Goal: Task Accomplishment & Management: Use online tool/utility

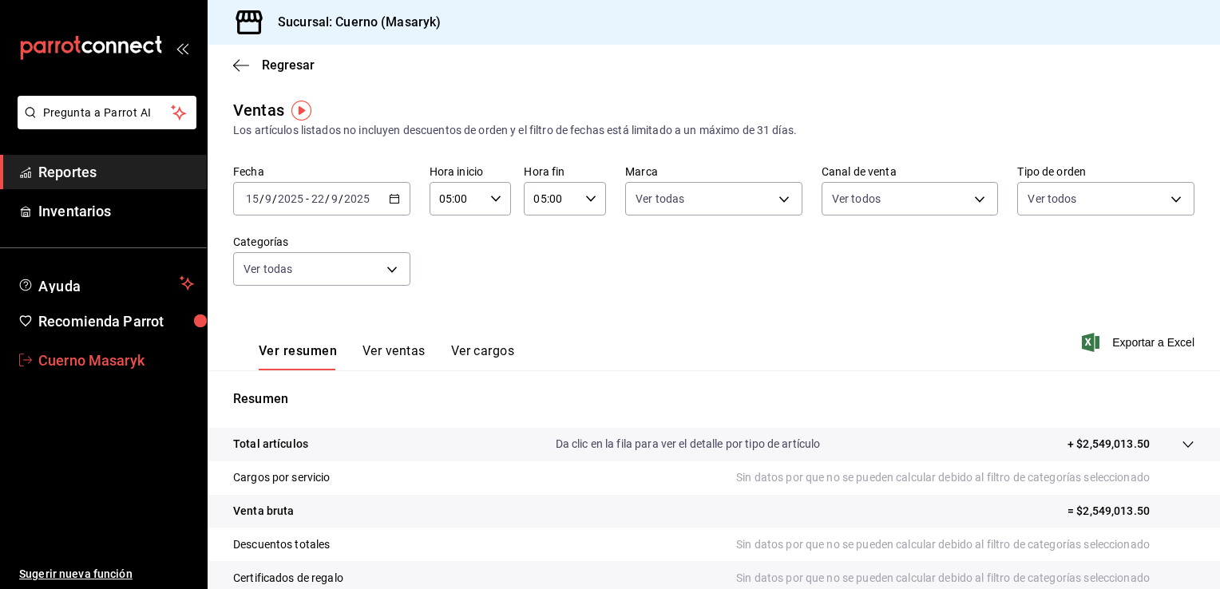
click at [124, 359] on span "Cuerno Masaryk" at bounding box center [116, 361] width 156 height 22
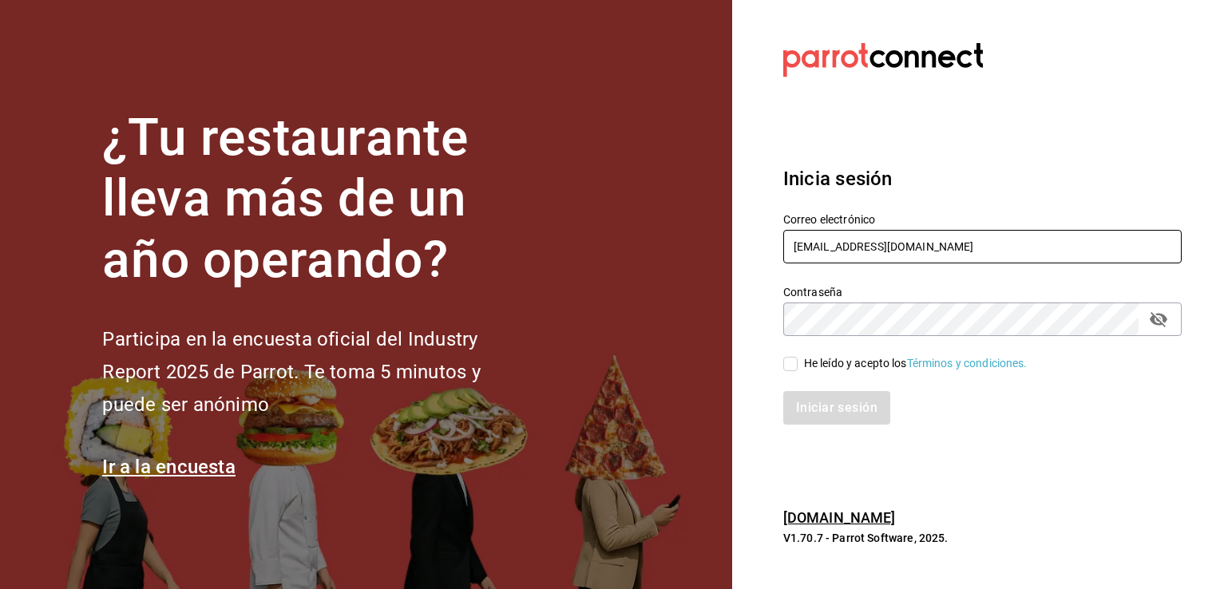
click at [979, 234] on input "cuerno.cdmx@grupocosteno.com" at bounding box center [982, 247] width 398 height 34
type input "animal.stregis@grupocosteno.com"
click at [799, 370] on span "He leído y acepto los Términos y condiciones." at bounding box center [912, 363] width 230 height 17
click at [797, 370] on input "He leído y acepto los Términos y condiciones." at bounding box center [790, 364] width 14 height 14
checkbox input "true"
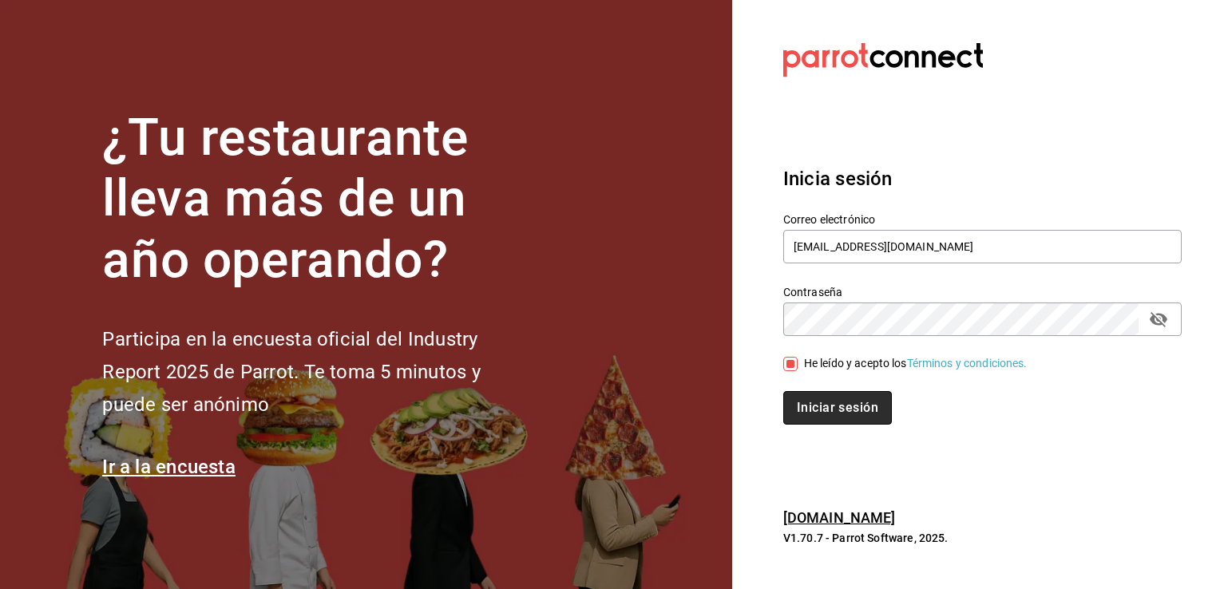
click at [821, 402] on button "Iniciar sesión" at bounding box center [837, 408] width 109 height 34
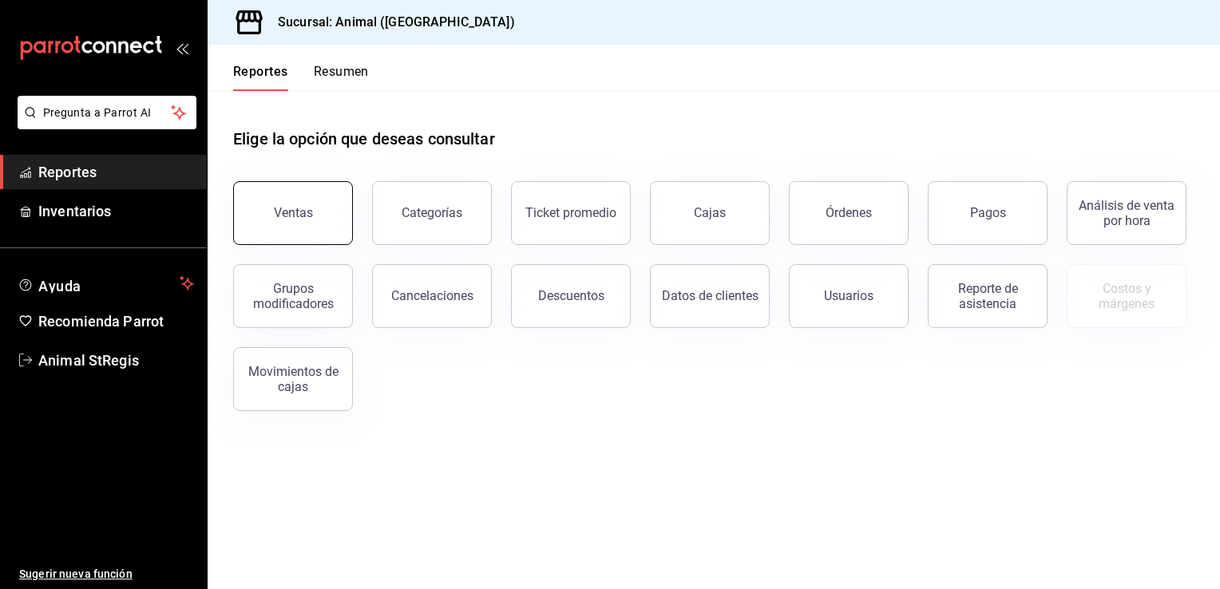
click at [299, 226] on button "Ventas" at bounding box center [293, 213] width 120 height 64
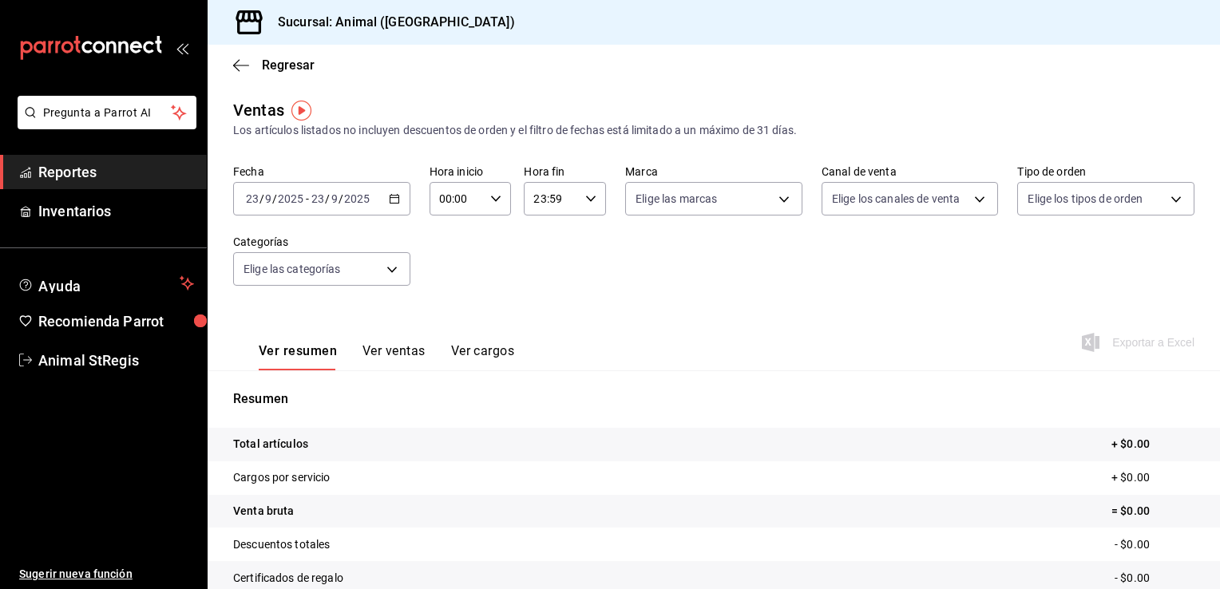
click at [394, 200] on icon "button" at bounding box center [394, 198] width 11 height 11
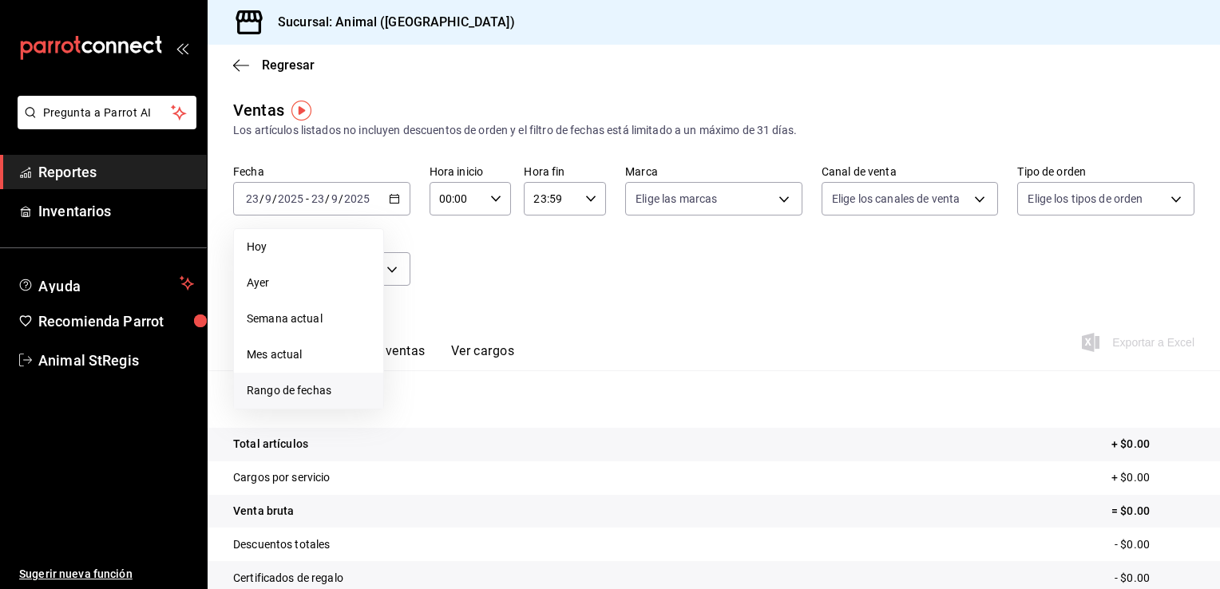
click at [321, 383] on span "Rango de fechas" at bounding box center [309, 390] width 124 height 17
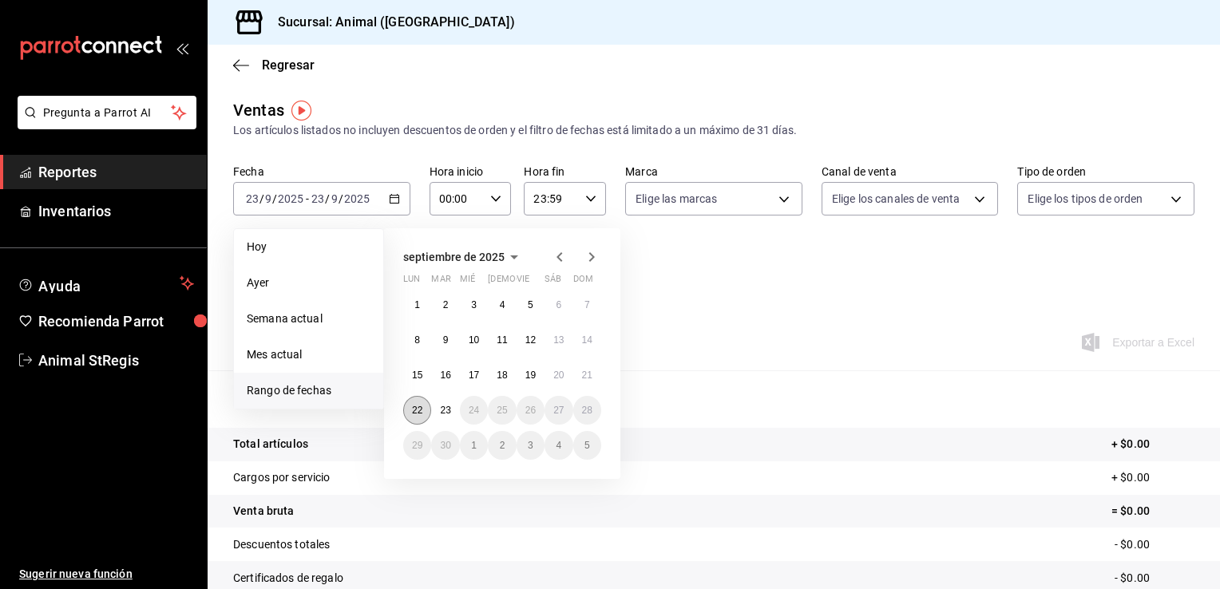
click at [418, 406] on abbr "22" at bounding box center [417, 410] width 10 height 11
click at [437, 411] on button "23" at bounding box center [445, 410] width 28 height 29
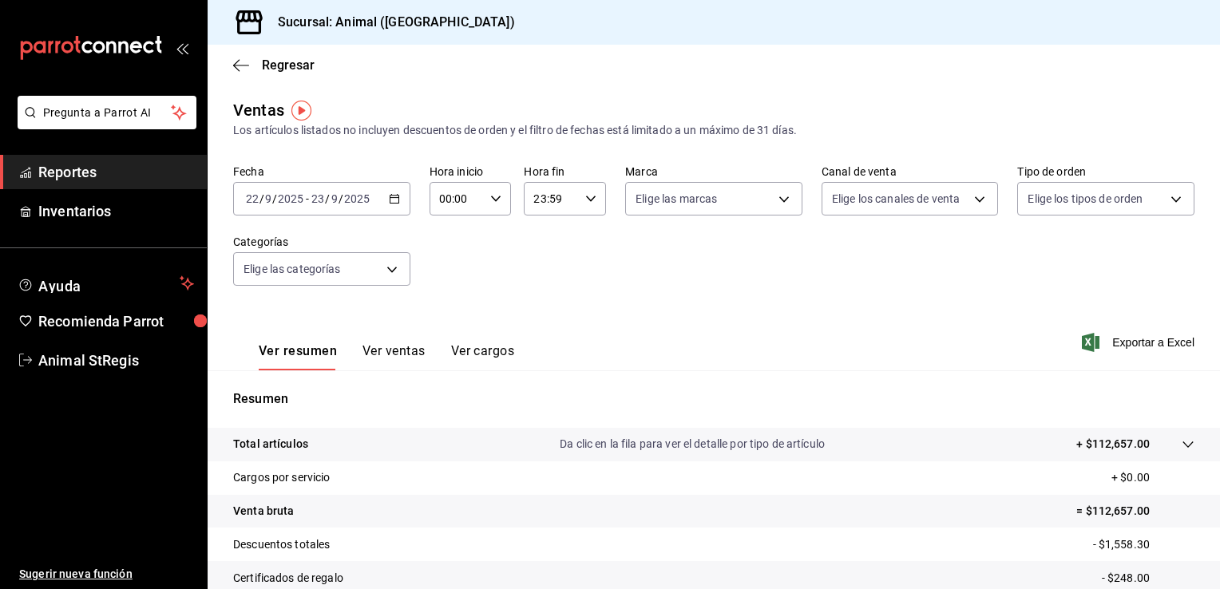
click at [508, 202] on div "Hora inicio 00:00 Hora inicio Hora fin 23:59 Hora fin" at bounding box center [517, 189] width 177 height 51
click at [507, 202] on div "00:00 Hora inicio" at bounding box center [470, 199] width 82 height 34
click at [449, 309] on button "05" at bounding box center [447, 299] width 34 height 32
type input "05:00"
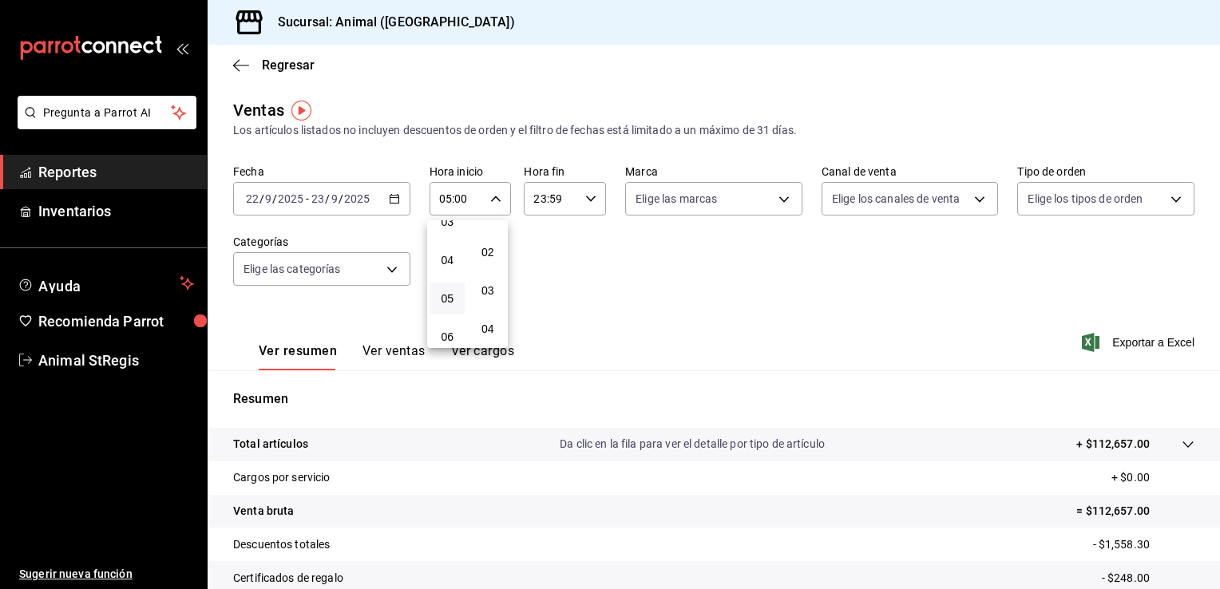
click at [602, 204] on div at bounding box center [610, 294] width 1220 height 589
click at [586, 203] on icon "button" at bounding box center [590, 198] width 11 height 11
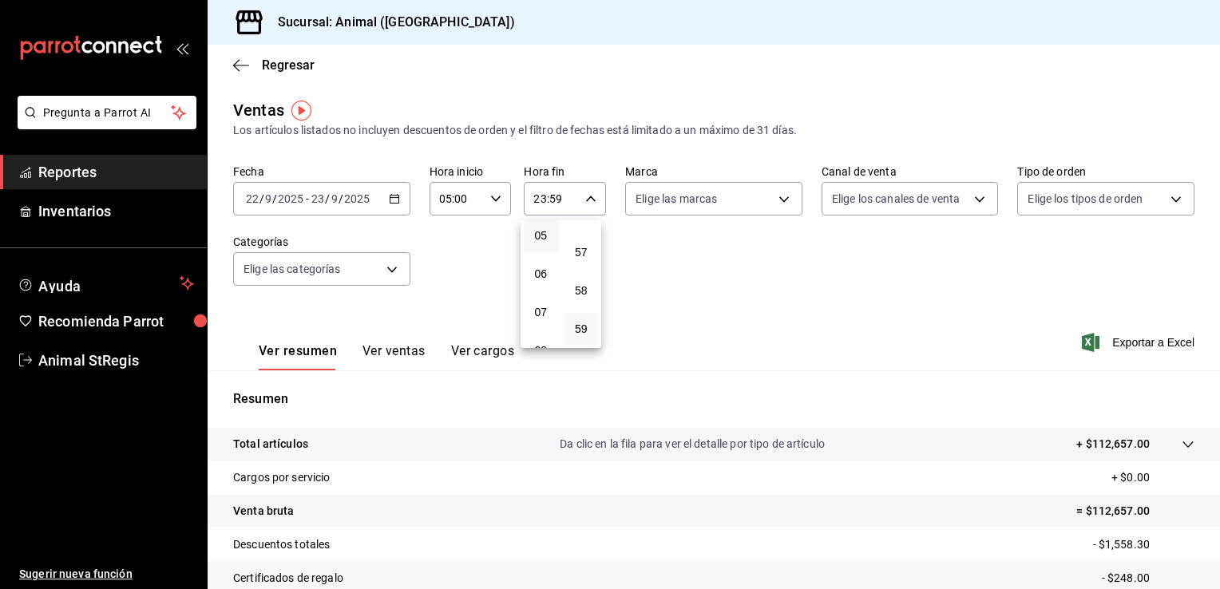
click at [540, 247] on button "05" at bounding box center [541, 236] width 34 height 32
type input "05:59"
click at [783, 200] on div at bounding box center [610, 294] width 1220 height 589
click at [776, 200] on body "Pregunta a Parrot AI Reportes Inventarios Ayuda Recomienda Parrot Animal StRegi…" at bounding box center [610, 294] width 1220 height 589
click at [721, 247] on li "Ver todas" at bounding box center [723, 258] width 204 height 47
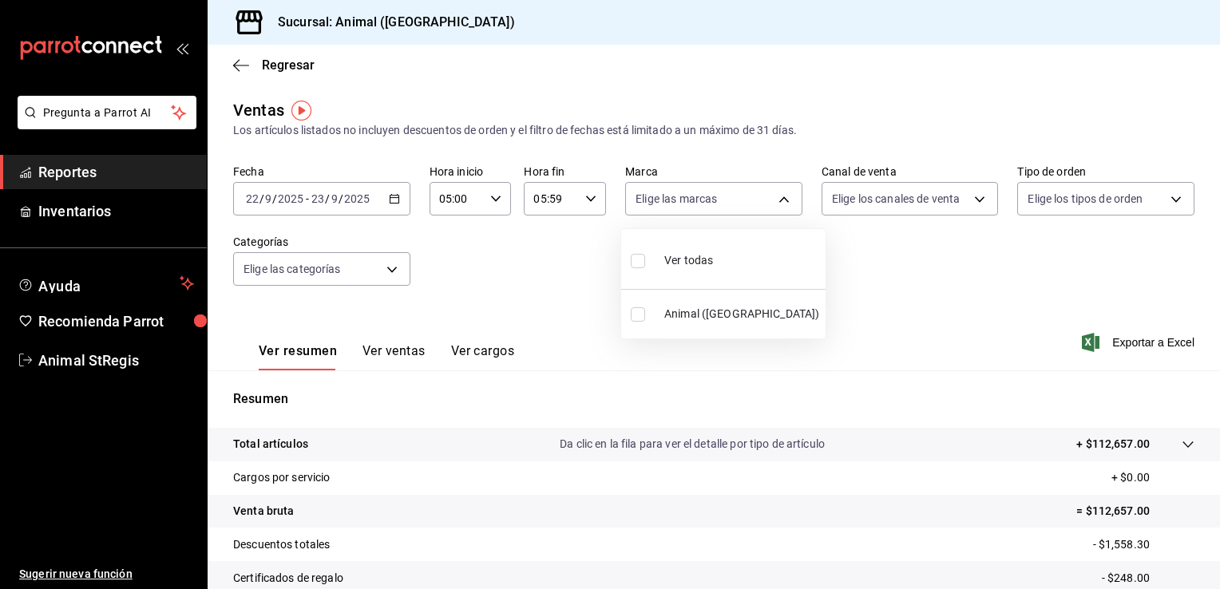
type input "3f39fcdc-c8c4-4fff-883a-47b345d9391c"
checkbox input "true"
click at [953, 207] on div at bounding box center [610, 294] width 1220 height 589
click at [968, 202] on body "Pregunta a Parrot AI Reportes Inventarios Ayuda Recomienda Parrot Animal StRegi…" at bounding box center [610, 294] width 1220 height 589
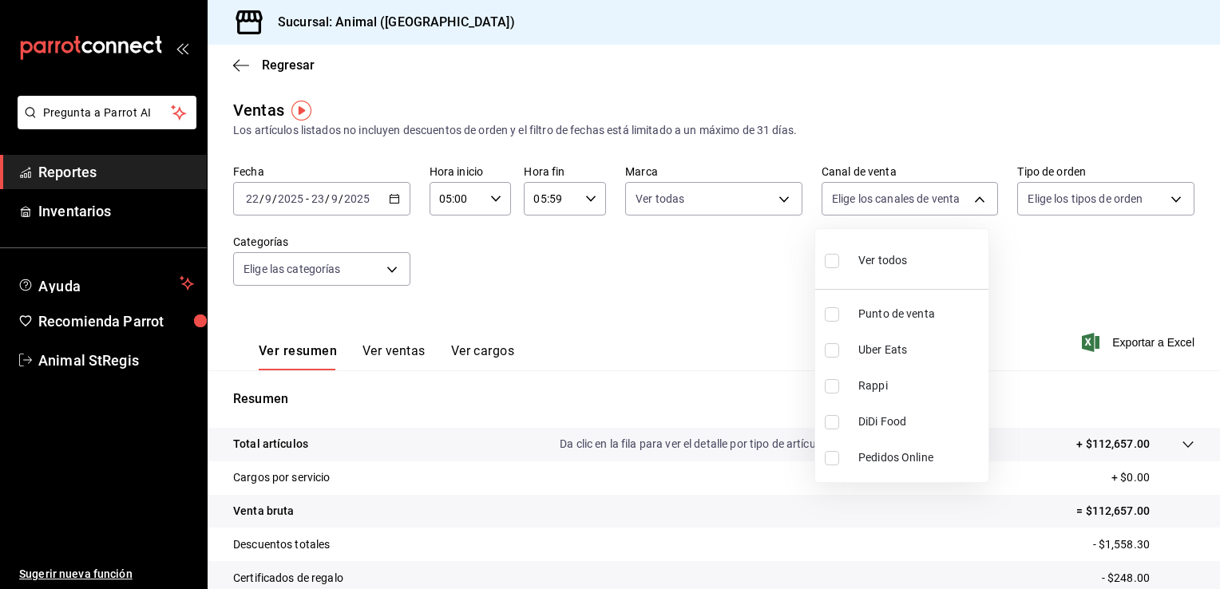
click at [907, 267] on li "Ver todos" at bounding box center [901, 258] width 173 height 47
type input "PARROT,UBER_EATS,RAPPI,DIDI_FOOD,ONLINE"
checkbox input "true"
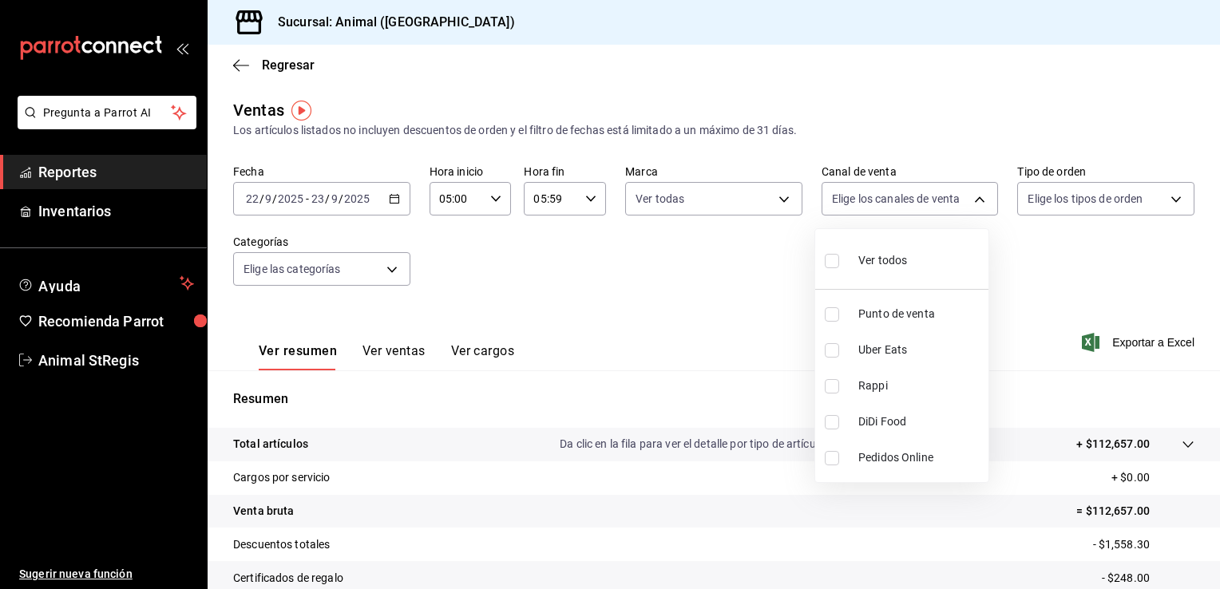
checkbox input "true"
click at [1097, 204] on div at bounding box center [610, 294] width 1220 height 589
click at [1097, 204] on body "Pregunta a Parrot AI Reportes Inventarios Ayuda Recomienda Parrot Animal StRegi…" at bounding box center [610, 294] width 1220 height 589
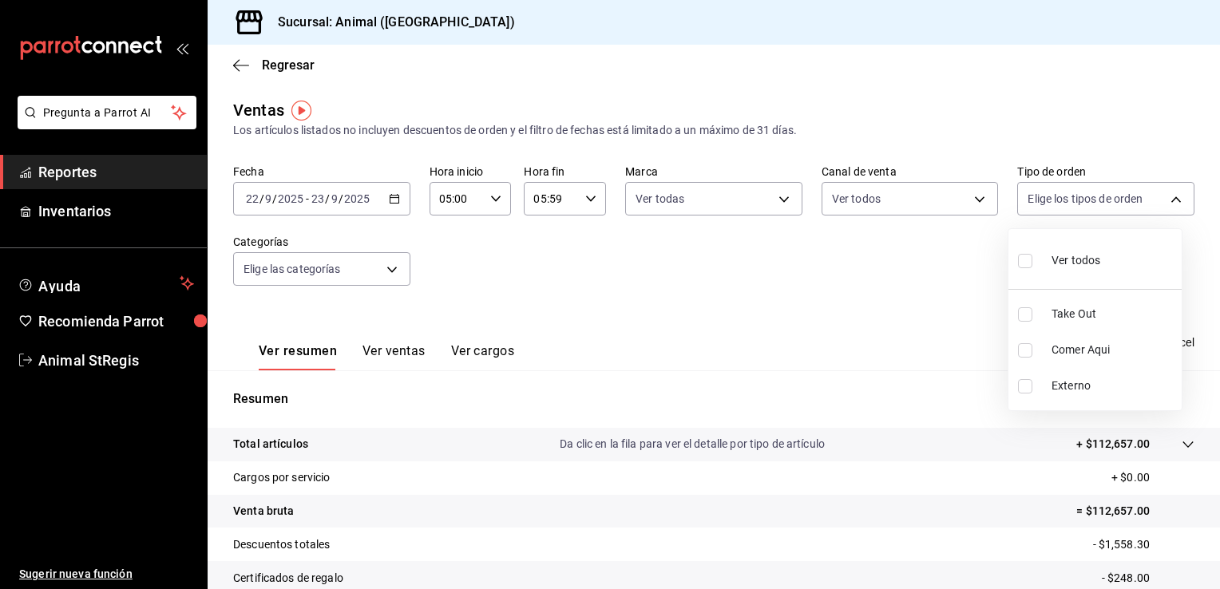
click at [1057, 255] on span "Ver todos" at bounding box center [1075, 260] width 49 height 17
type input "3f245141-8cb2-4099-bf0f-bc16ed99609a,be50bec9-a7ef-41cc-9154-7015b9ad380c,EXTER…"
checkbox input "true"
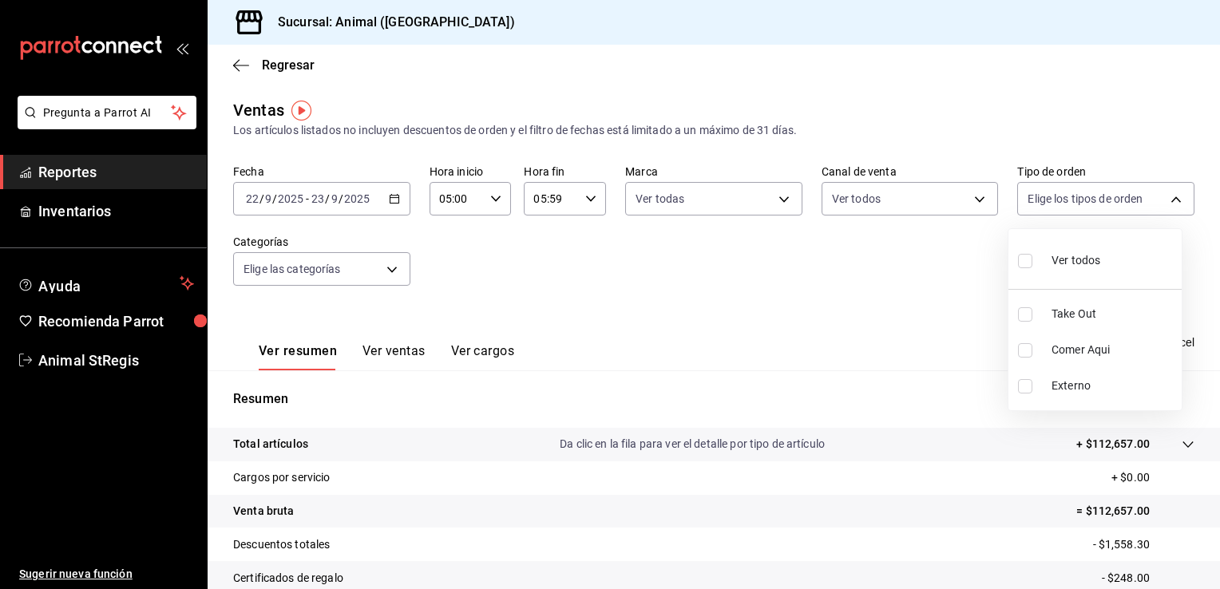
checkbox input "true"
click at [383, 261] on div at bounding box center [610, 294] width 1220 height 589
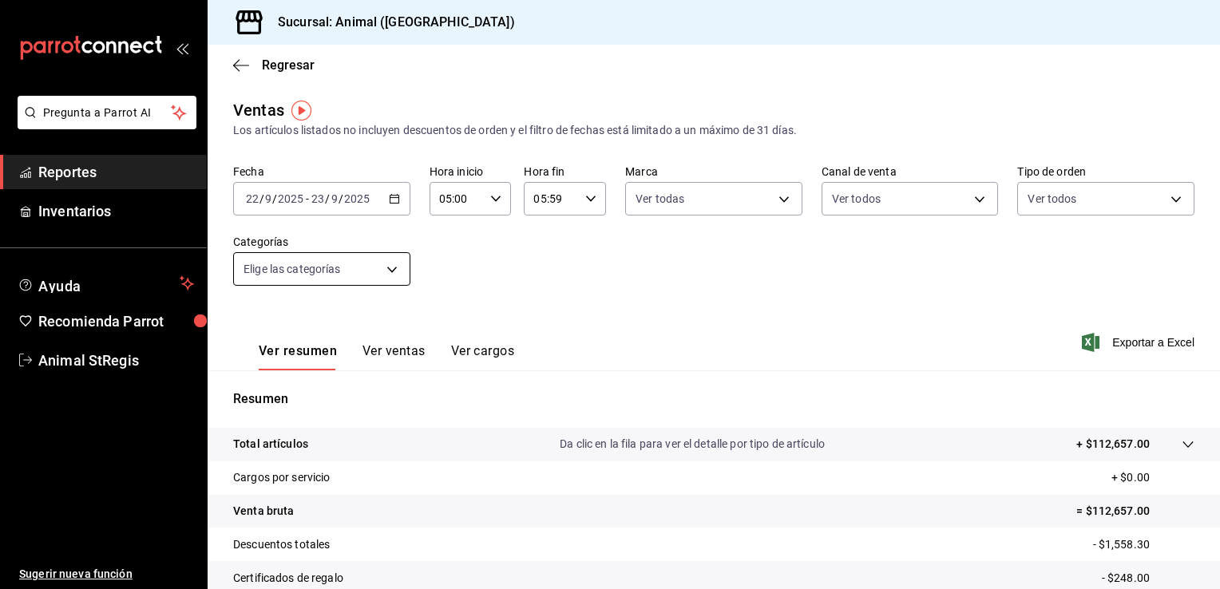
click at [385, 263] on body "Pregunta a Parrot AI Reportes Inventarios Ayuda Recomienda Parrot Animal StRegi…" at bounding box center [610, 294] width 1220 height 589
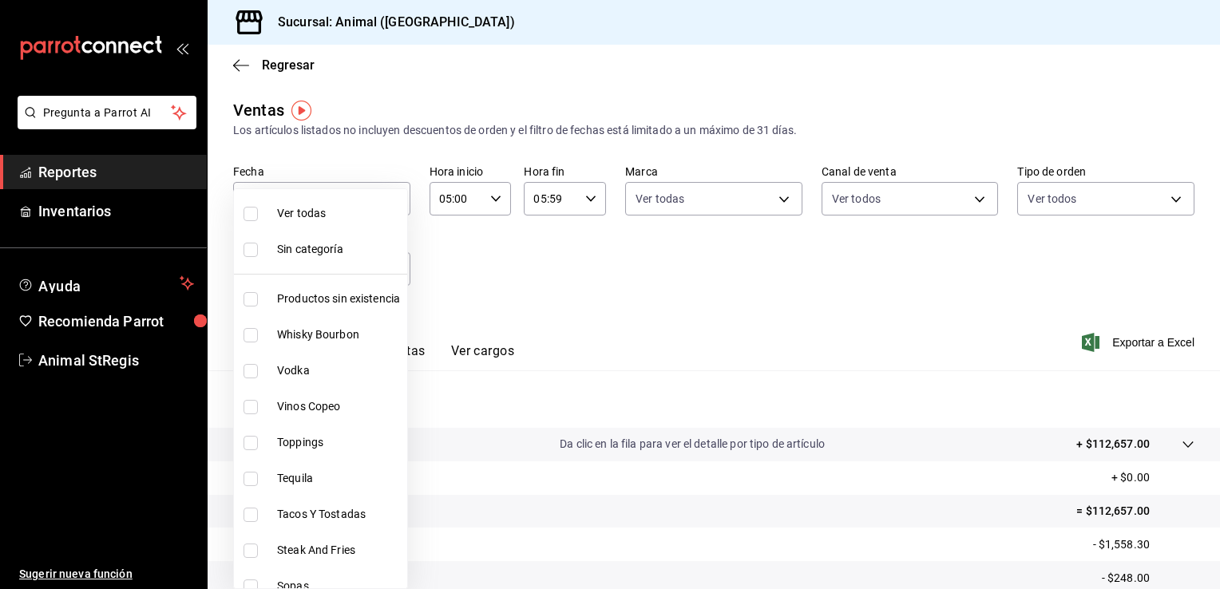
click at [325, 210] on span "Ver todas" at bounding box center [339, 213] width 124 height 17
type input "ab590da7-d0c4-47a8-ac4f-44aecaaca930,928f1d8c-49b4-4cad-a5c8-35f7885dcb7c,2440b…"
checkbox input "true"
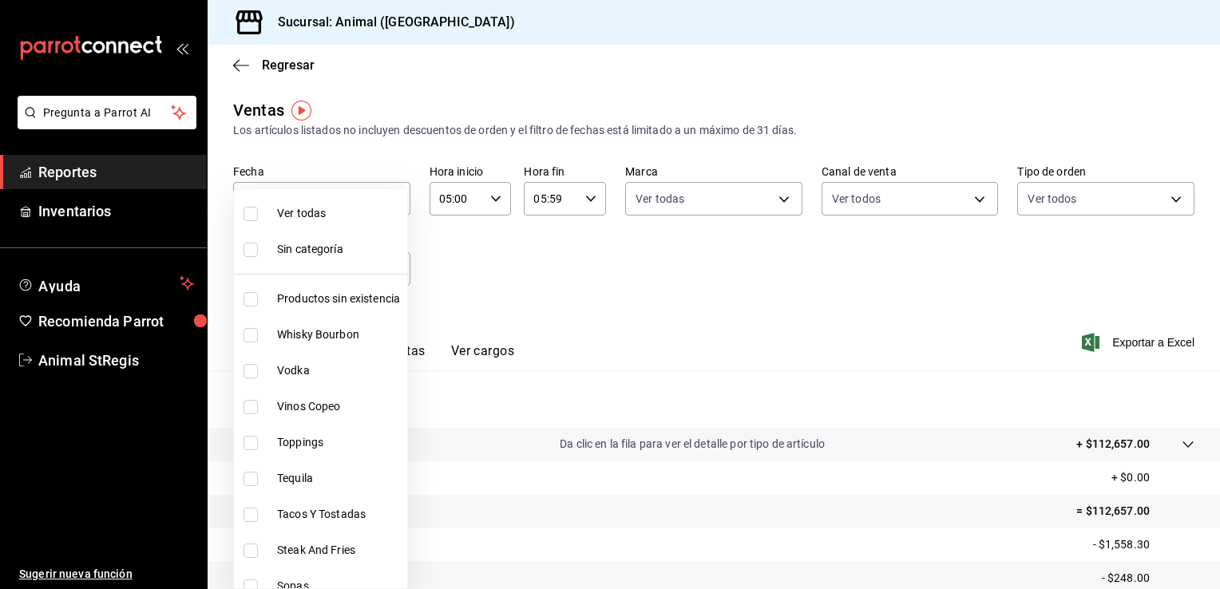
checkbox input "true"
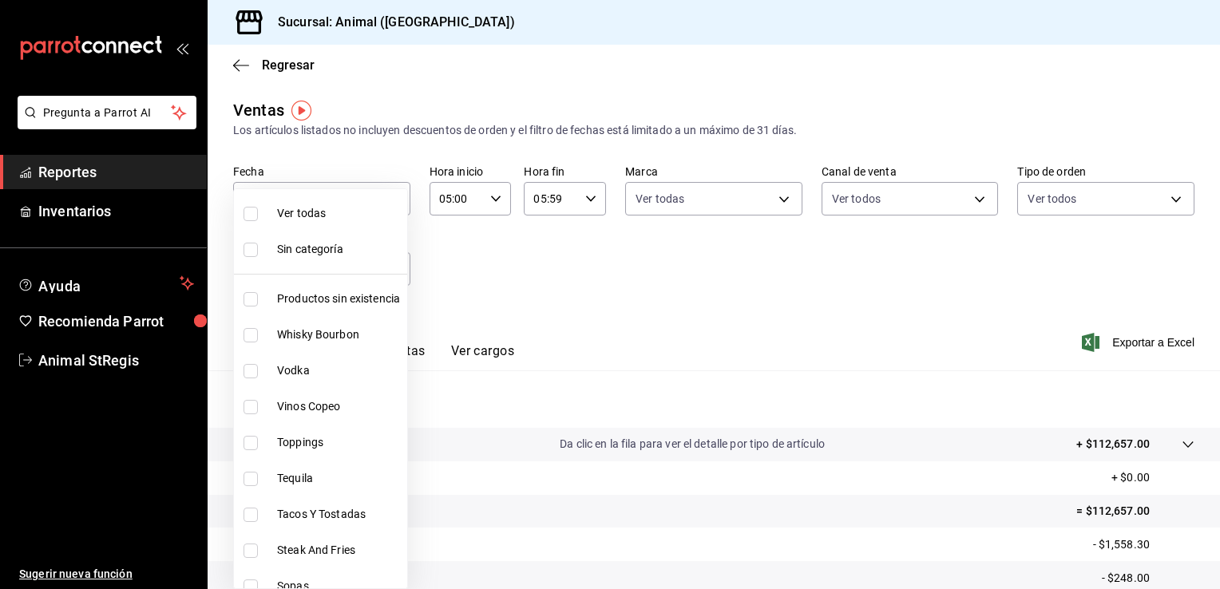
checkbox input "true"
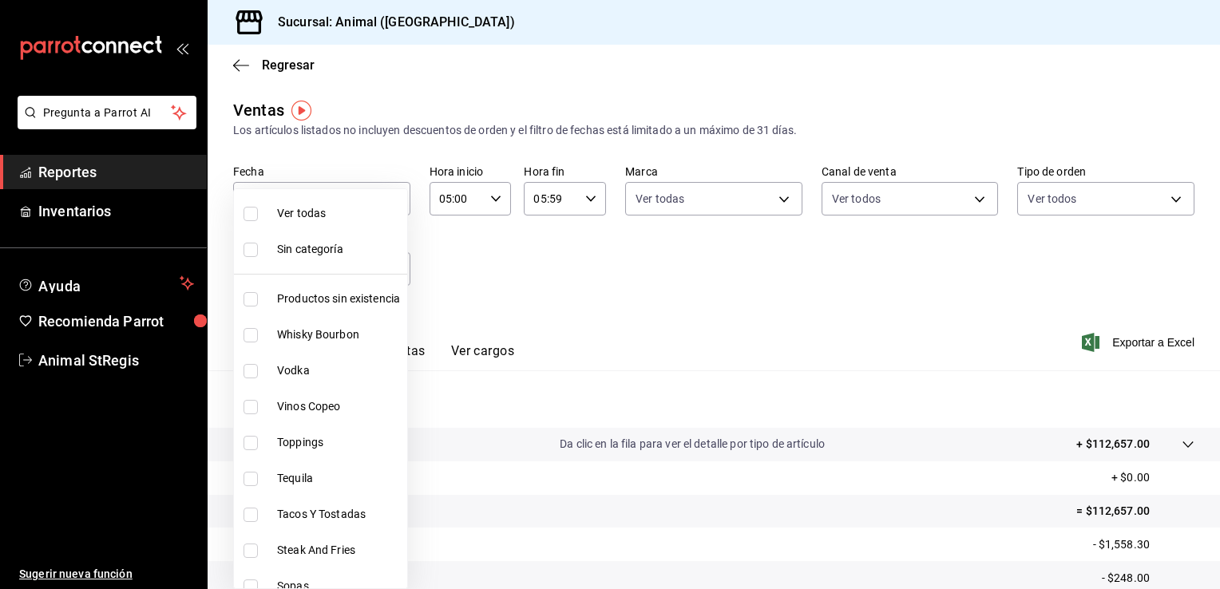
checkbox input "true"
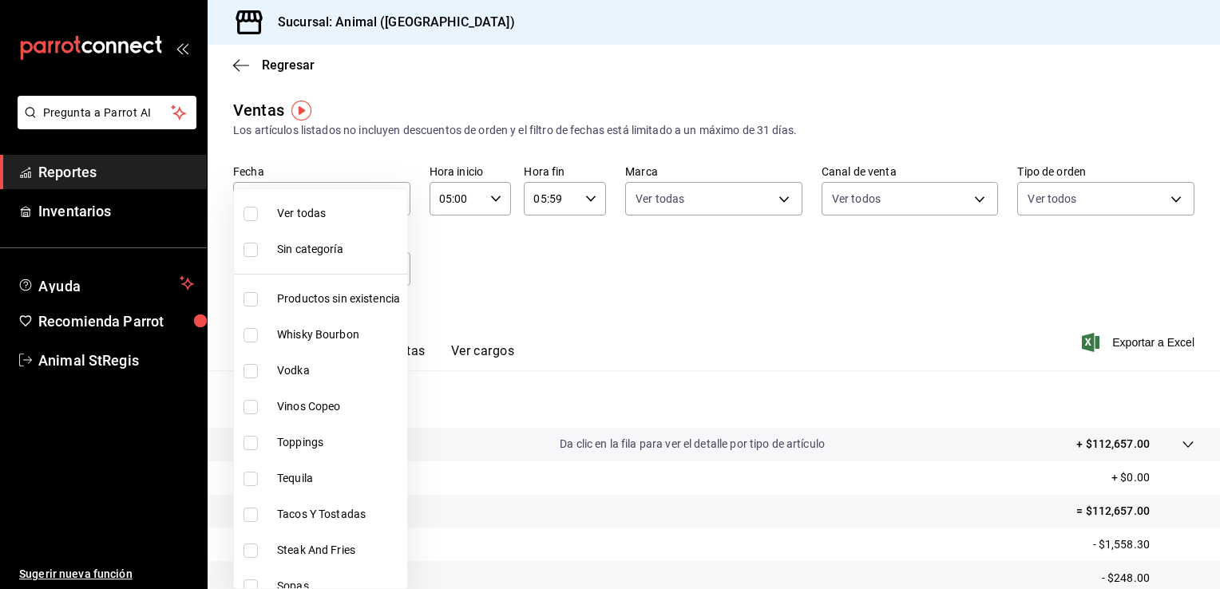
checkbox input "true"
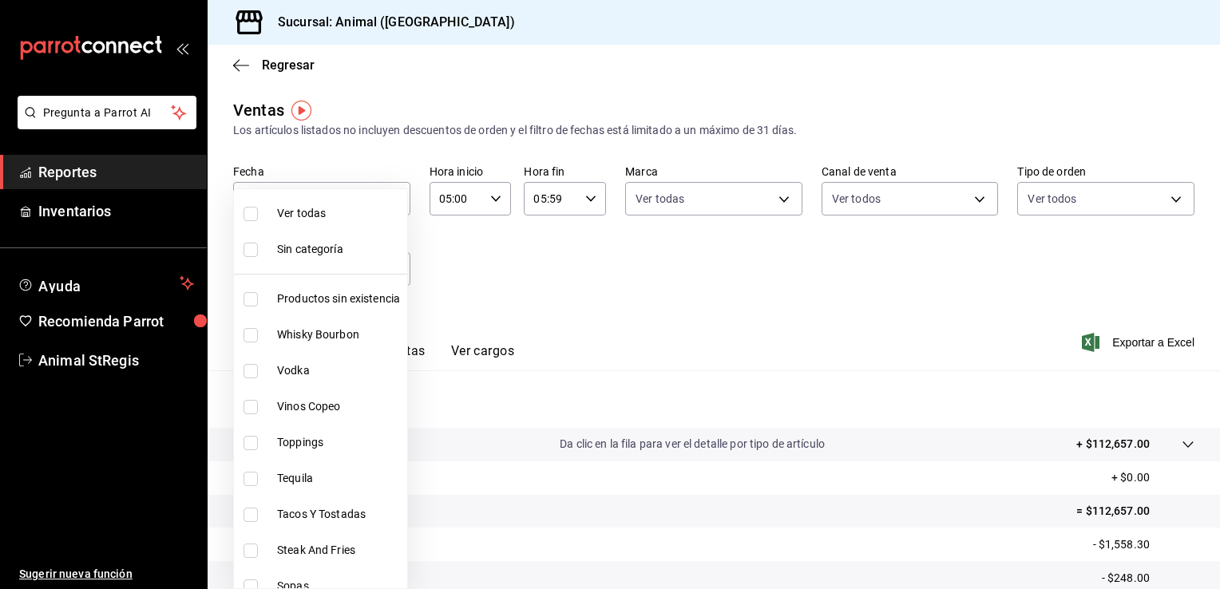
checkbox input "true"
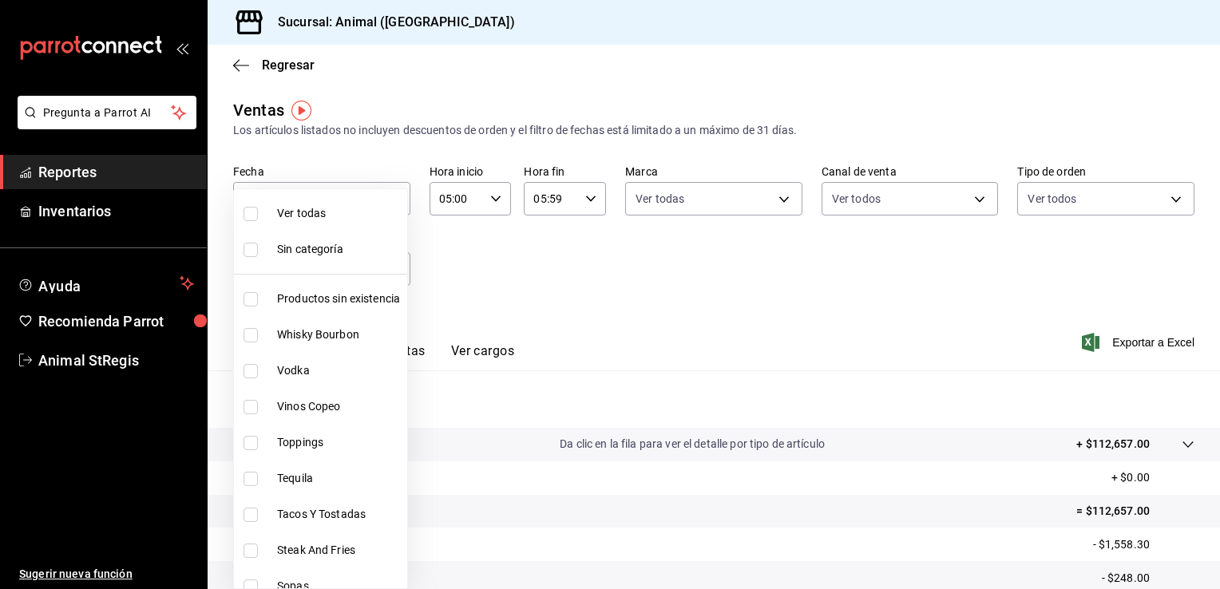
checkbox input "true"
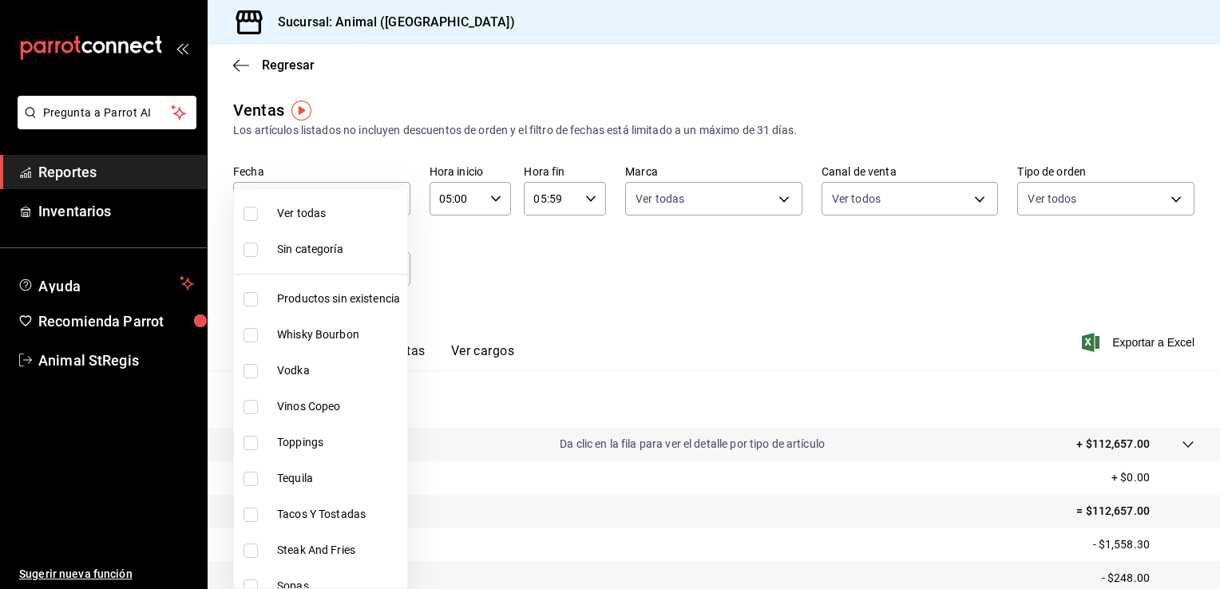
checkbox input "true"
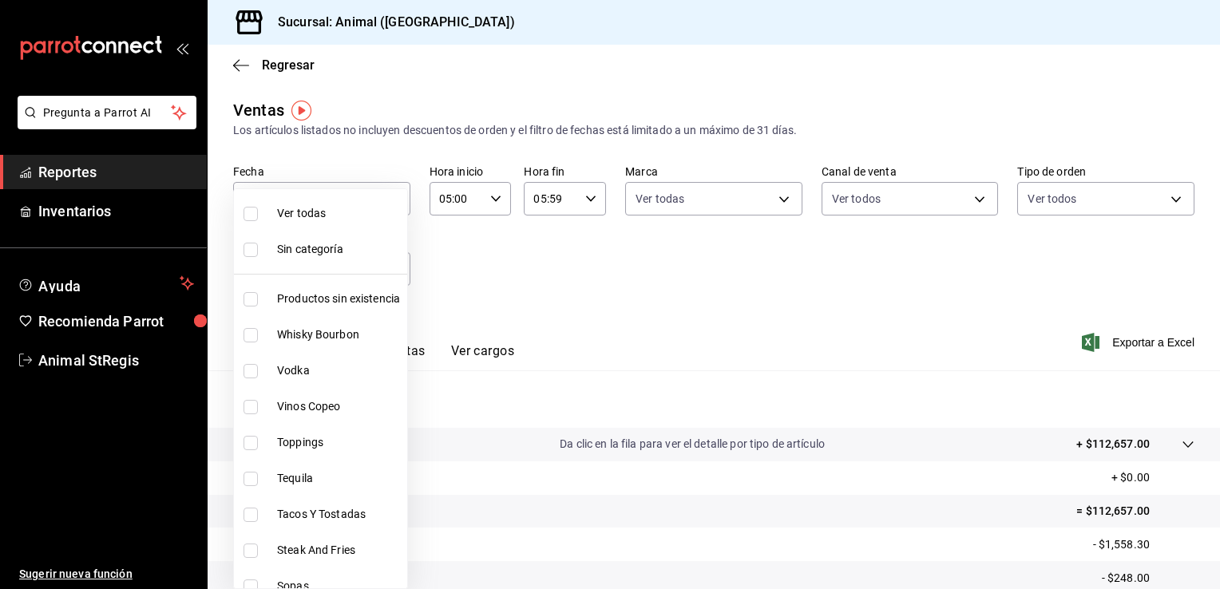
checkbox input "true"
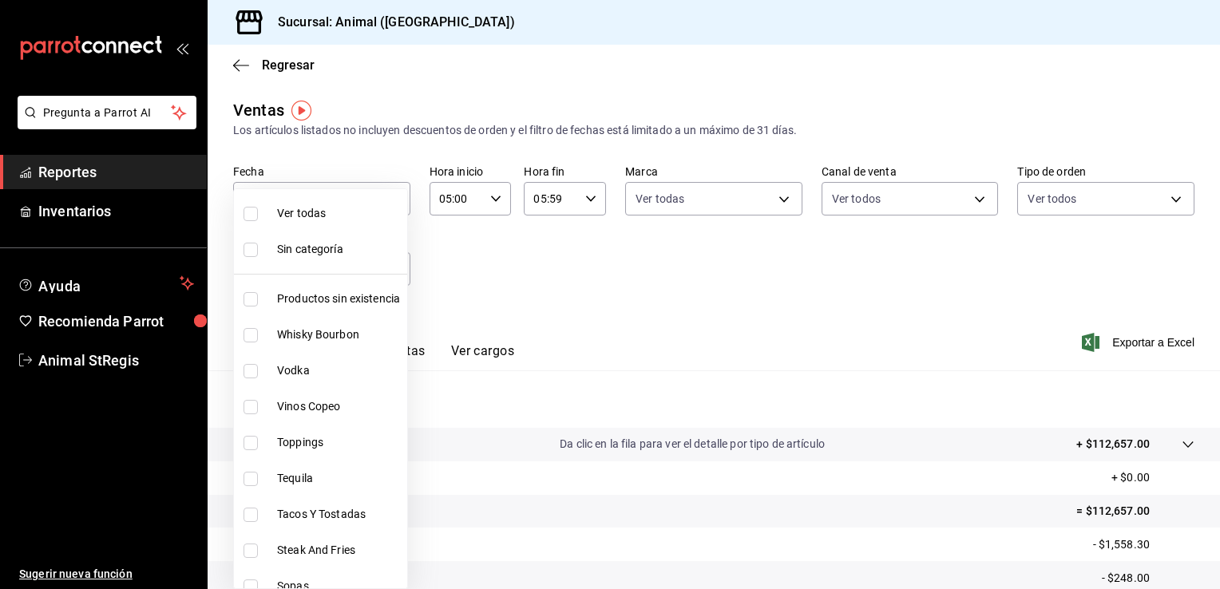
checkbox input "true"
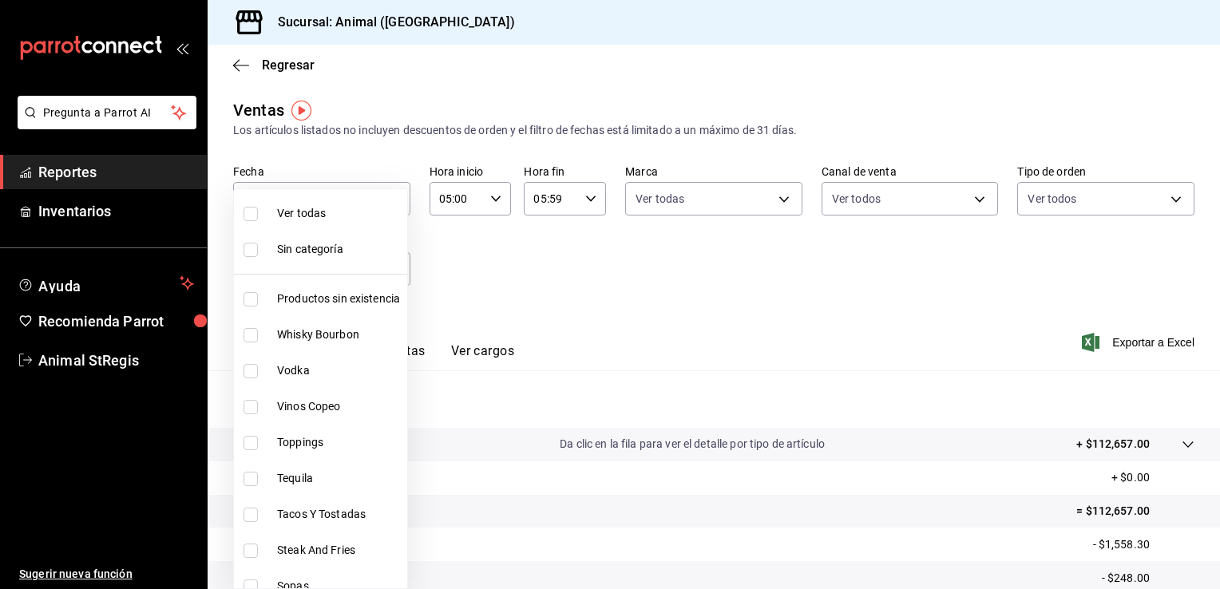
checkbox input "true"
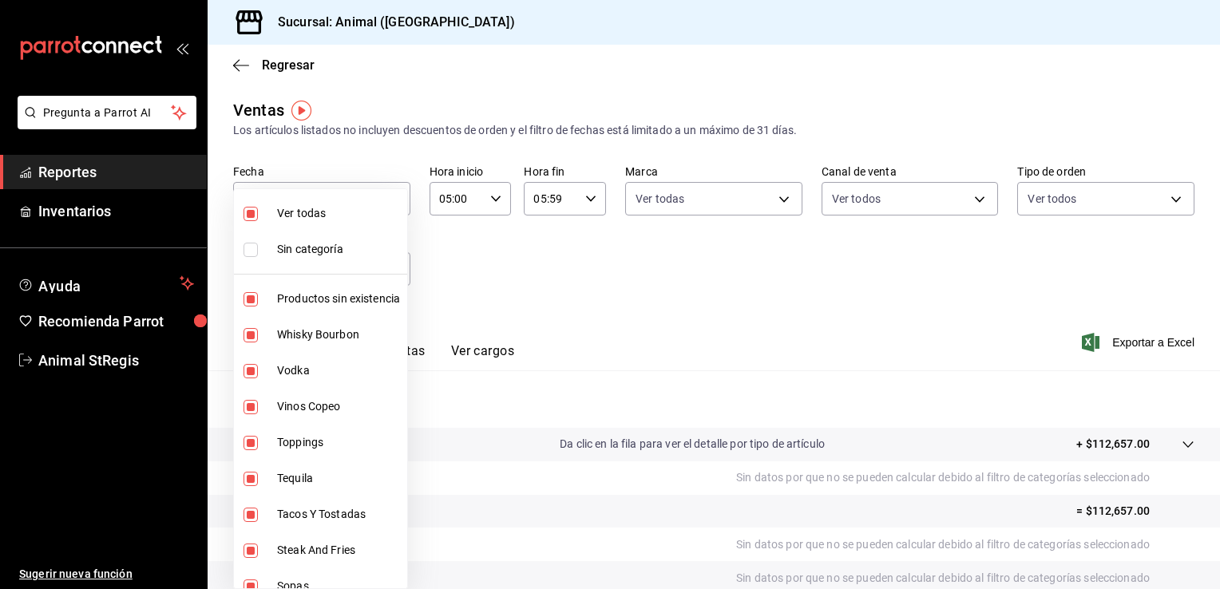
click at [1137, 335] on div at bounding box center [610, 294] width 1220 height 589
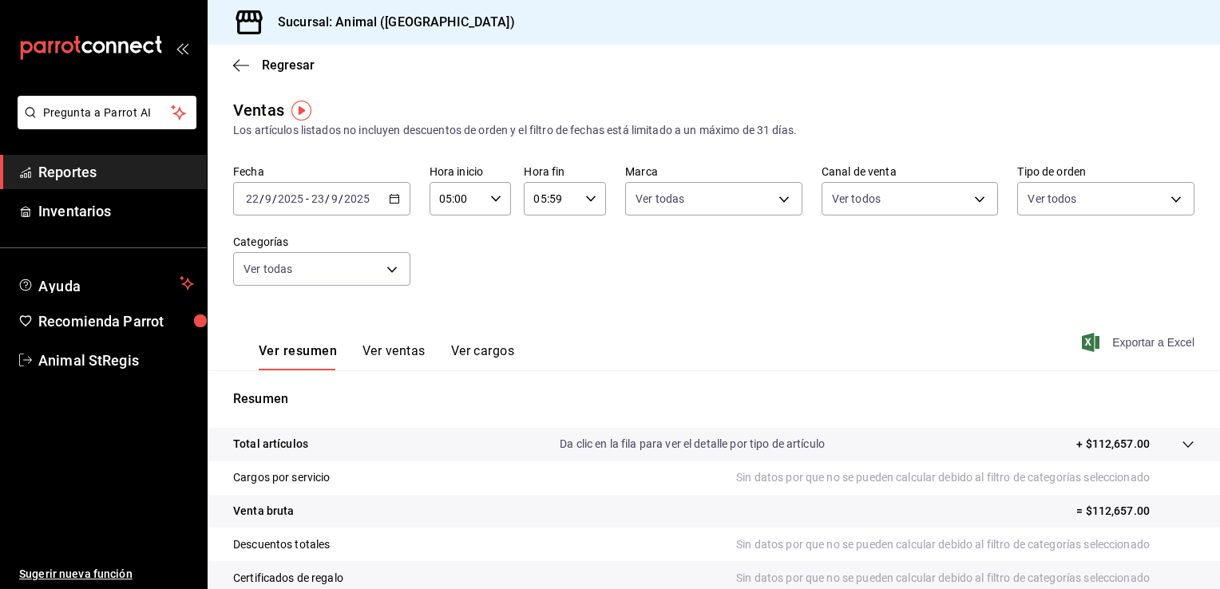
click at [1131, 340] on span "Exportar a Excel" at bounding box center [1139, 342] width 109 height 19
click at [393, 206] on div "2025-09-22 22 / 9 / 2025 - 2025-09-23 23 / 9 / 2025" at bounding box center [321, 199] width 177 height 34
click at [89, 359] on span "Animal StRegis" at bounding box center [116, 361] width 156 height 22
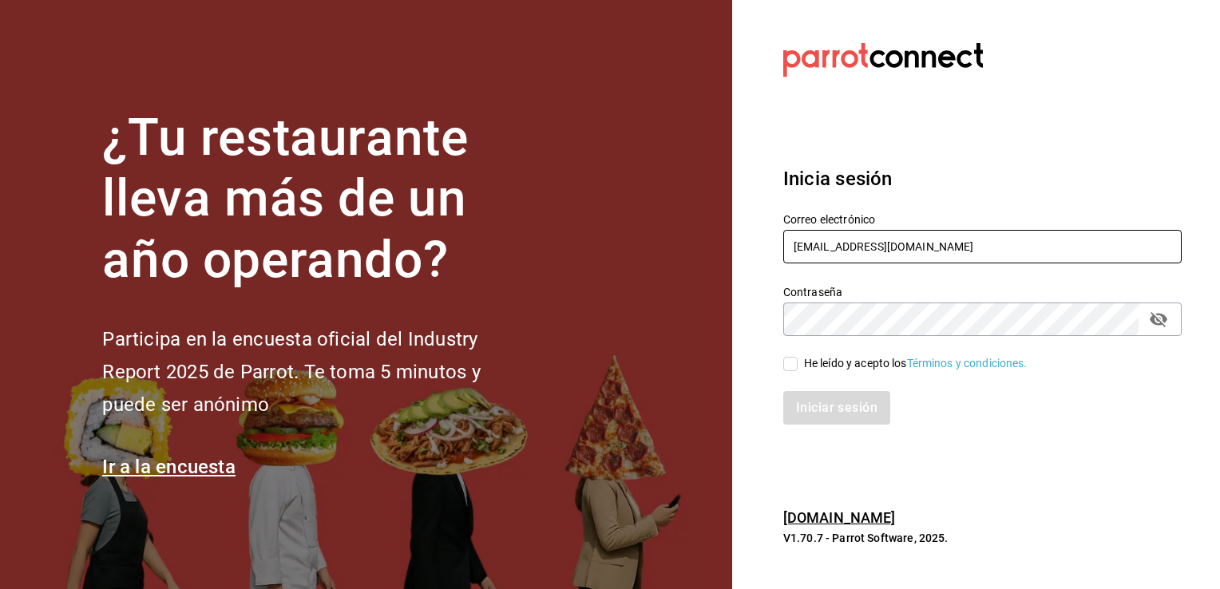
click at [1013, 248] on input "animal.stregis@grupocosteno.com" at bounding box center [982, 247] width 398 height 34
type input "cuerno.cdmx@grupocosteno.com"
click at [788, 364] on input "He leído y acepto los Términos y condiciones." at bounding box center [790, 364] width 14 height 14
checkbox input "true"
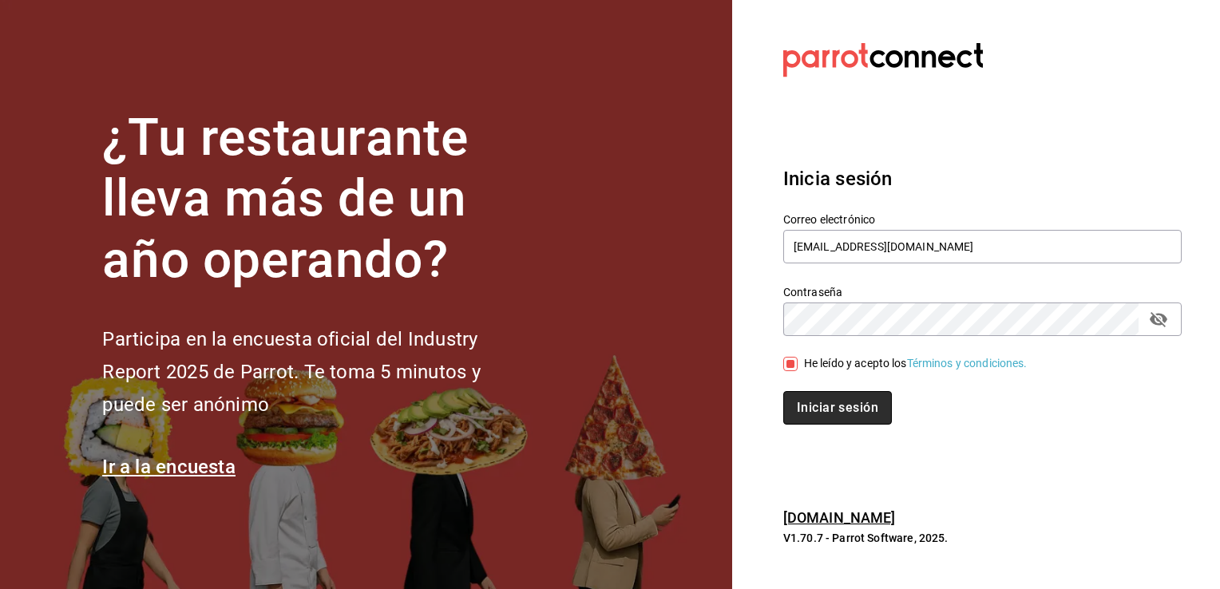
click at [825, 414] on button "Iniciar sesión" at bounding box center [837, 408] width 109 height 34
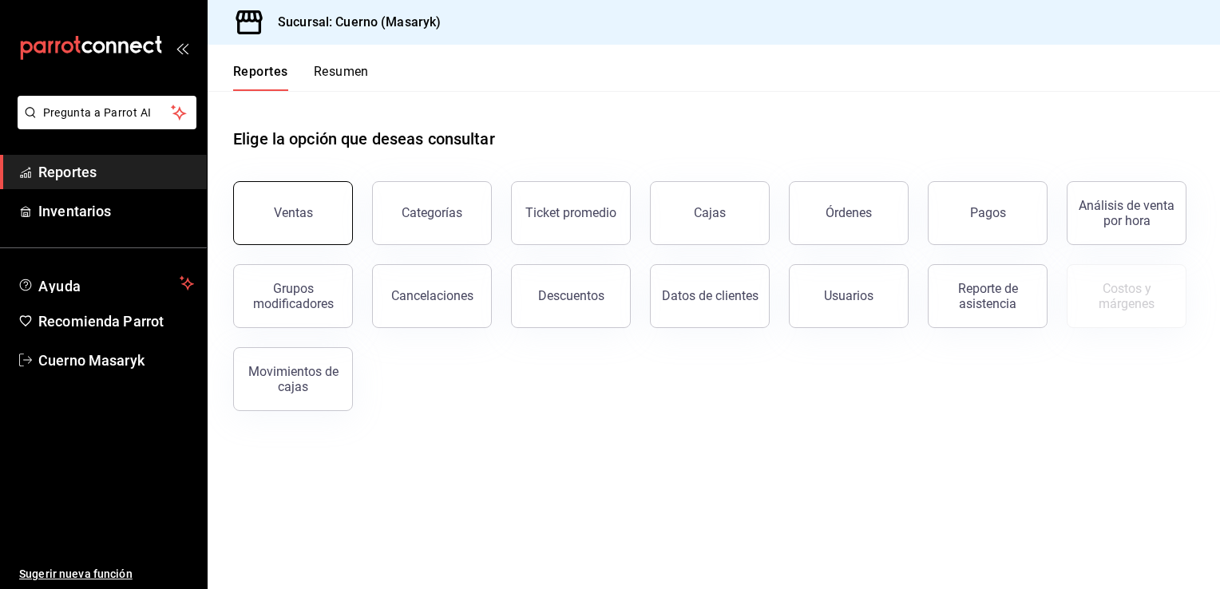
click at [302, 224] on button "Ventas" at bounding box center [293, 213] width 120 height 64
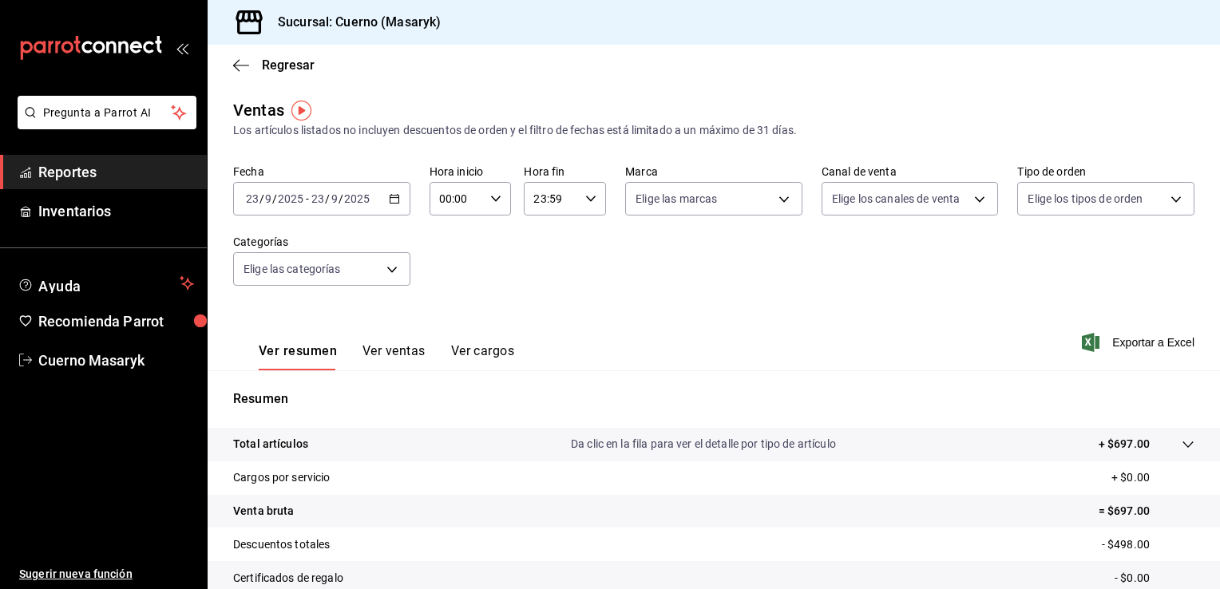
click at [396, 200] on icon "button" at bounding box center [394, 198] width 11 height 11
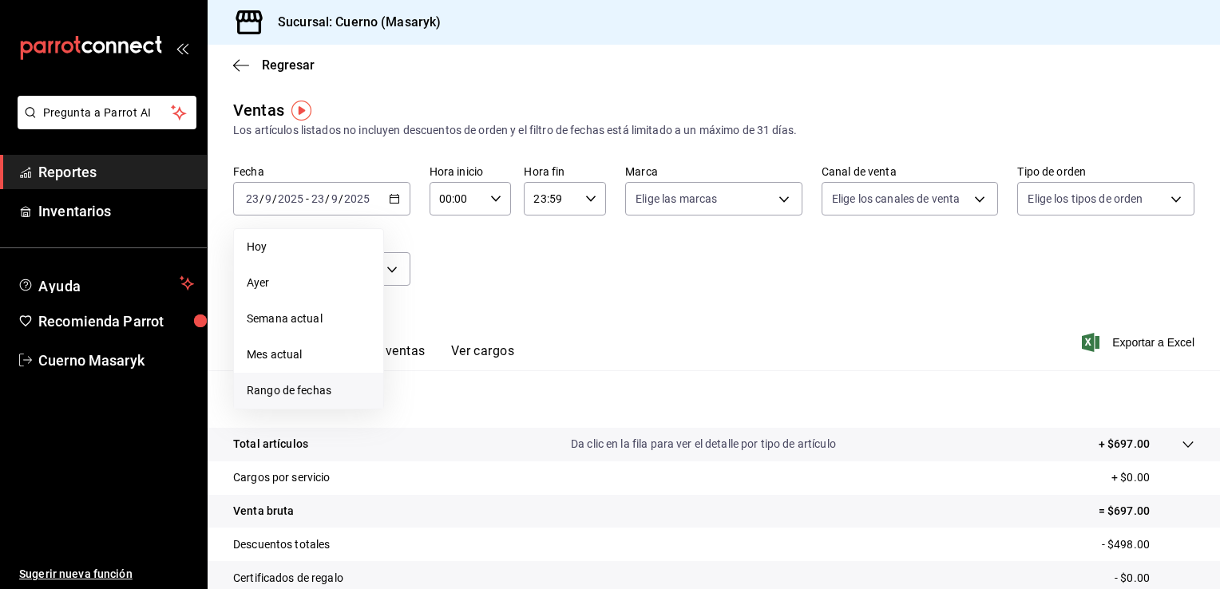
click at [310, 378] on li "Rango de fechas" at bounding box center [308, 391] width 149 height 36
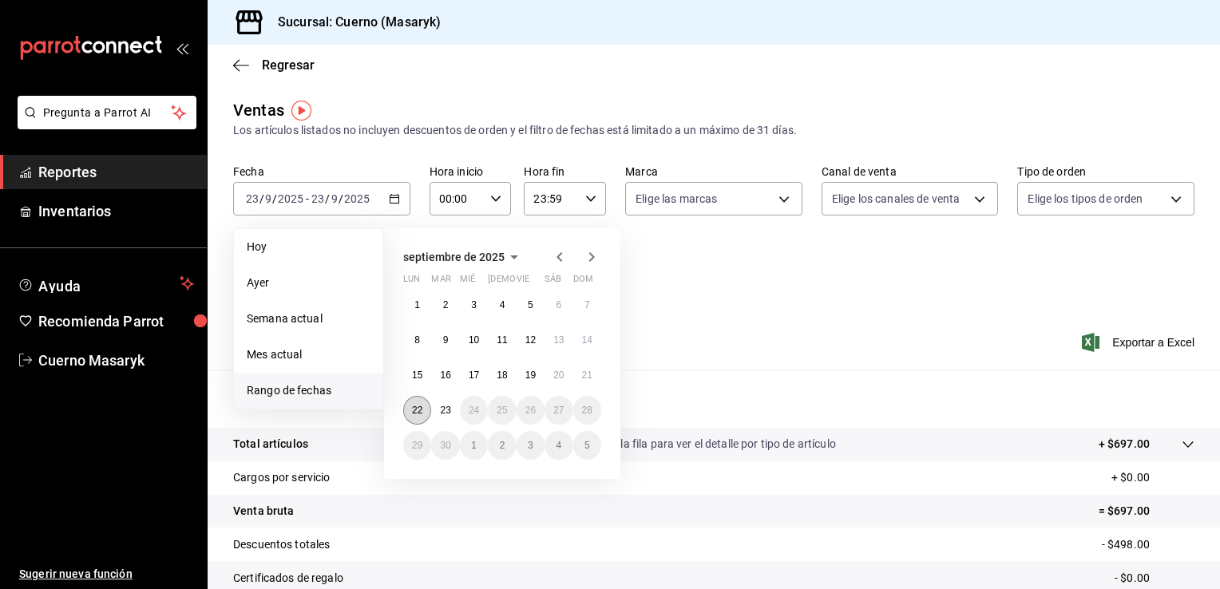
click at [410, 410] on button "22" at bounding box center [417, 410] width 28 height 29
click at [441, 410] on abbr "23" at bounding box center [445, 410] width 10 height 11
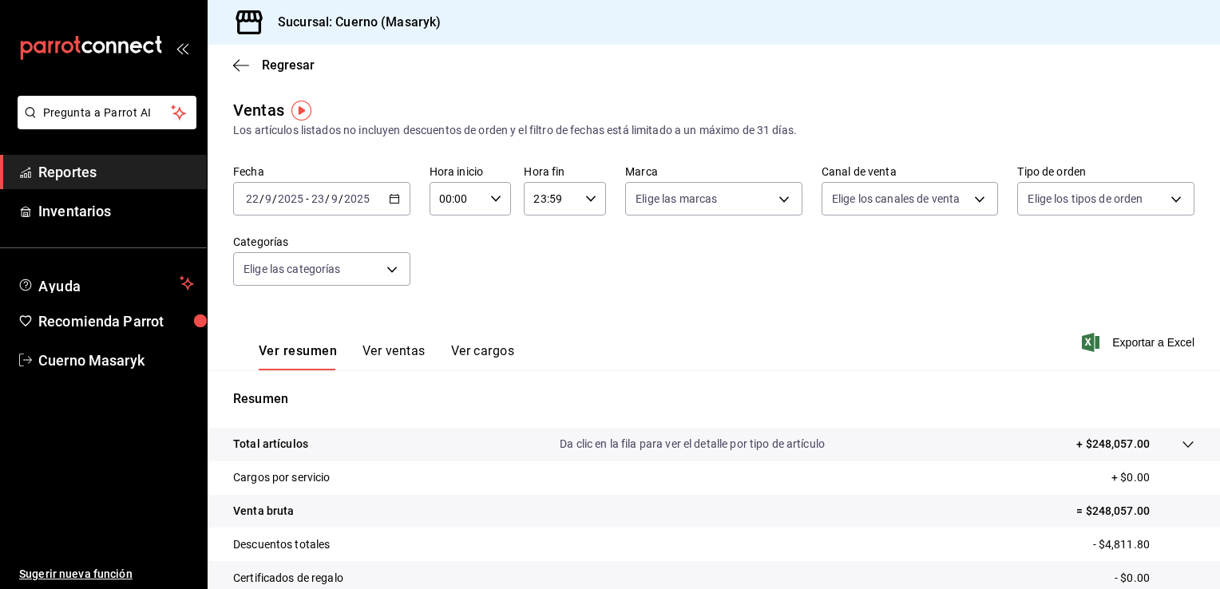
click at [492, 200] on \(Stroke\) "button" at bounding box center [496, 199] width 10 height 6
click at [446, 307] on span "05" at bounding box center [447, 303] width 15 height 13
type input "05:00"
click at [596, 203] on div at bounding box center [610, 294] width 1220 height 589
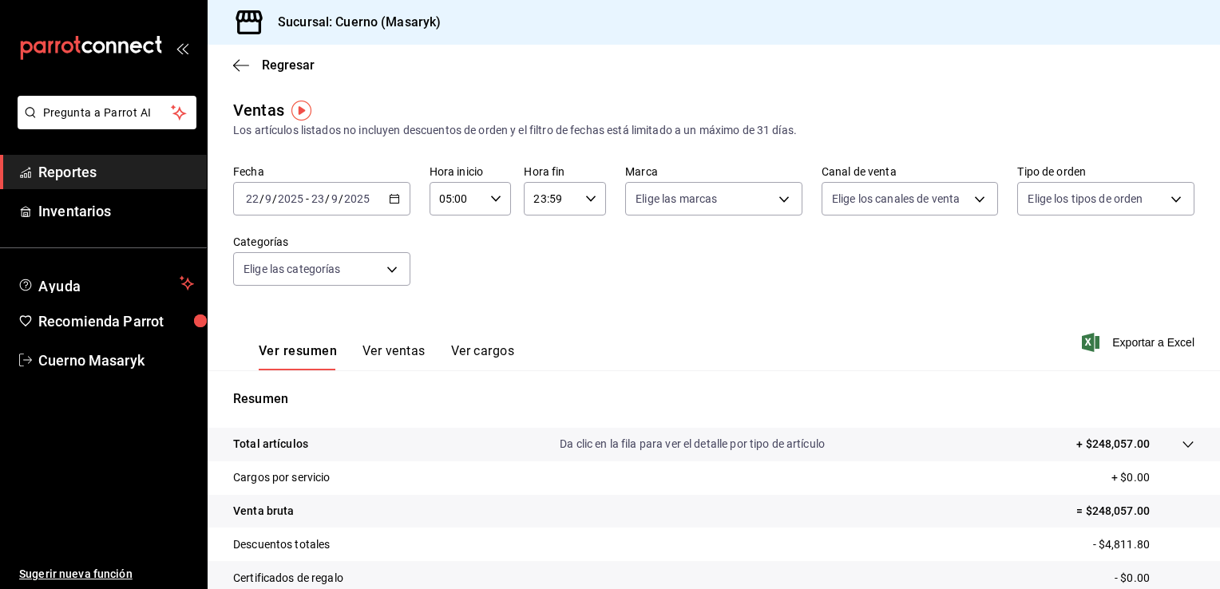
click at [588, 200] on icon "button" at bounding box center [590, 198] width 11 height 11
click at [547, 243] on span "05" at bounding box center [540, 238] width 15 height 13
type input "05:59"
click at [780, 192] on div at bounding box center [610, 294] width 1220 height 589
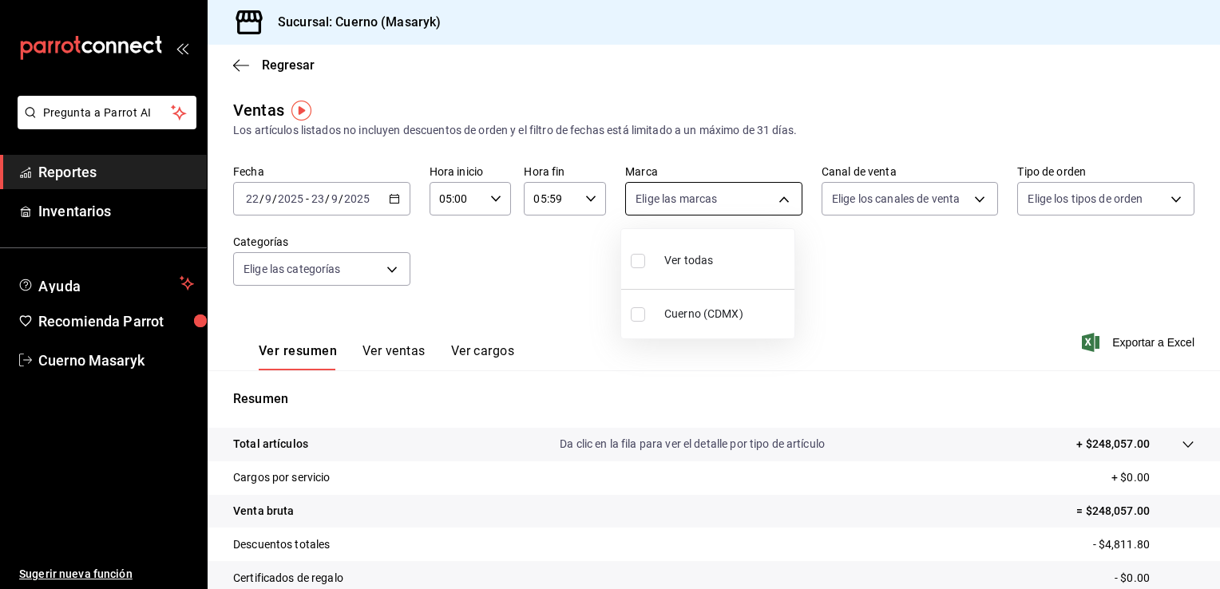
click at [776, 198] on body "Pregunta a Parrot AI Reportes Inventarios Ayuda Recomienda Parrot Cuerno Masary…" at bounding box center [610, 294] width 1220 height 589
click at [730, 245] on li "Ver todas" at bounding box center [707, 258] width 173 height 47
type input "4ea0d660-02b3-4785-bb88-48b5ef6e196c"
checkbox input "true"
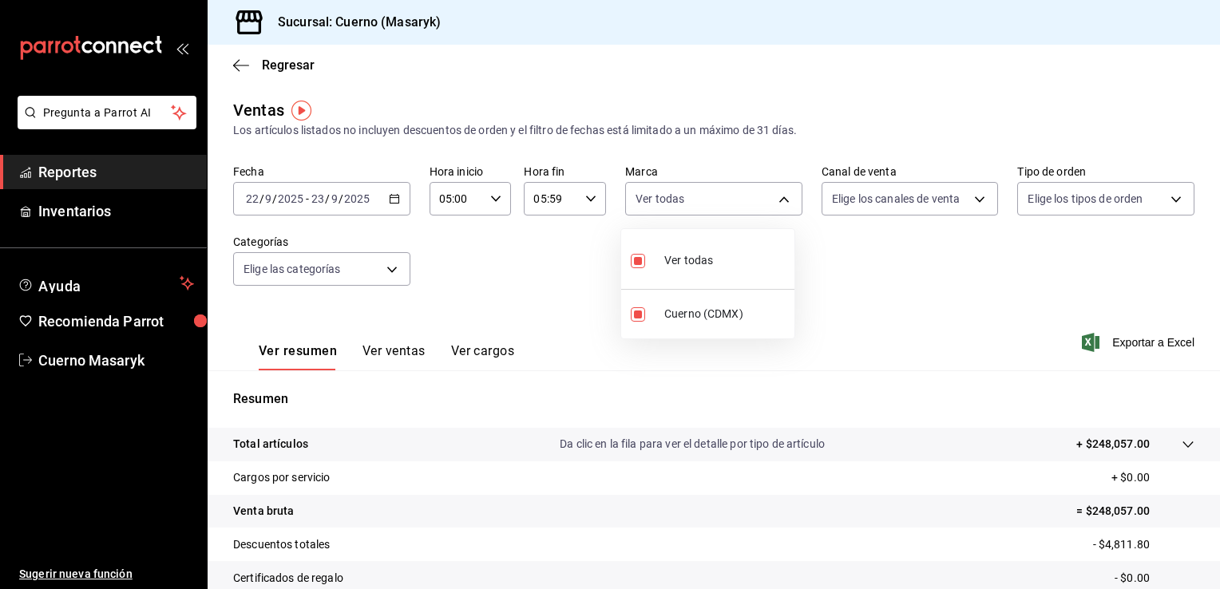
click at [963, 212] on div at bounding box center [610, 294] width 1220 height 589
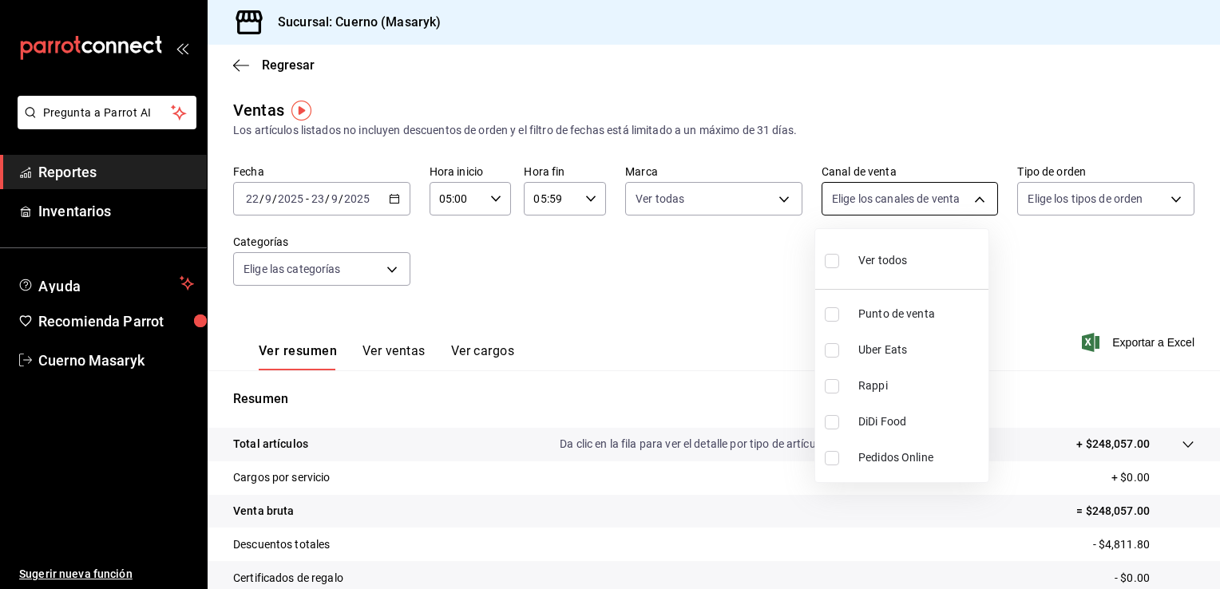
click at [970, 203] on body "Pregunta a Parrot AI Reportes Inventarios Ayuda Recomienda Parrot Cuerno Masary…" at bounding box center [610, 294] width 1220 height 589
click at [920, 269] on li "Ver todos" at bounding box center [901, 258] width 173 height 47
type input "PARROT,UBER_EATS,RAPPI,DIDI_FOOD,ONLINE"
checkbox input "true"
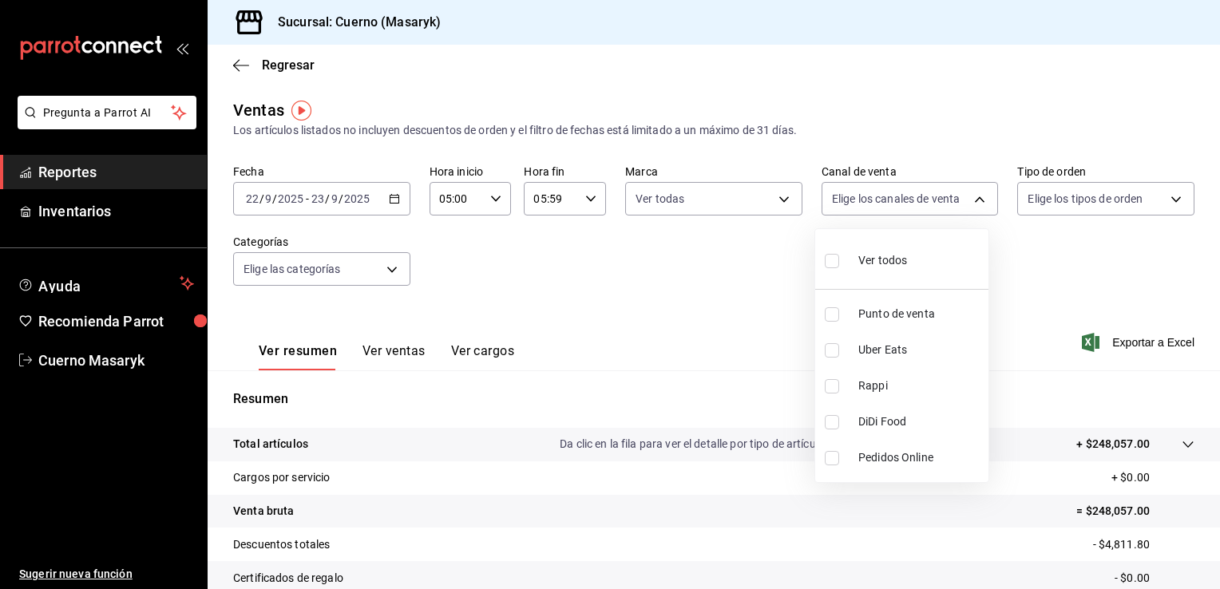
checkbox input "true"
click at [1114, 208] on div at bounding box center [610, 294] width 1220 height 589
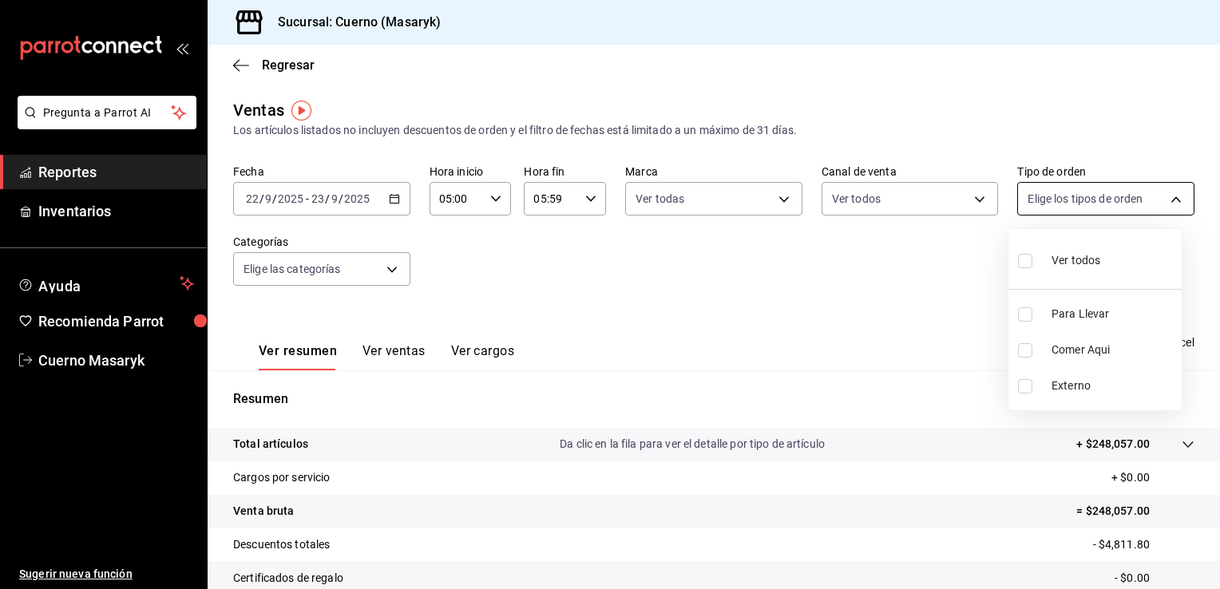
click at [1114, 203] on body "Pregunta a Parrot AI Reportes Inventarios Ayuda Recomienda Parrot Cuerno Masary…" at bounding box center [610, 294] width 1220 height 589
click at [1063, 263] on span "Ver todos" at bounding box center [1075, 260] width 49 height 17
type input "d8208262-291b-4595-bbfa-ed1e8660efdb,73ecdc8a-b505-4242-b24a-d5f1595b9b0a,EXTER…"
checkbox input "true"
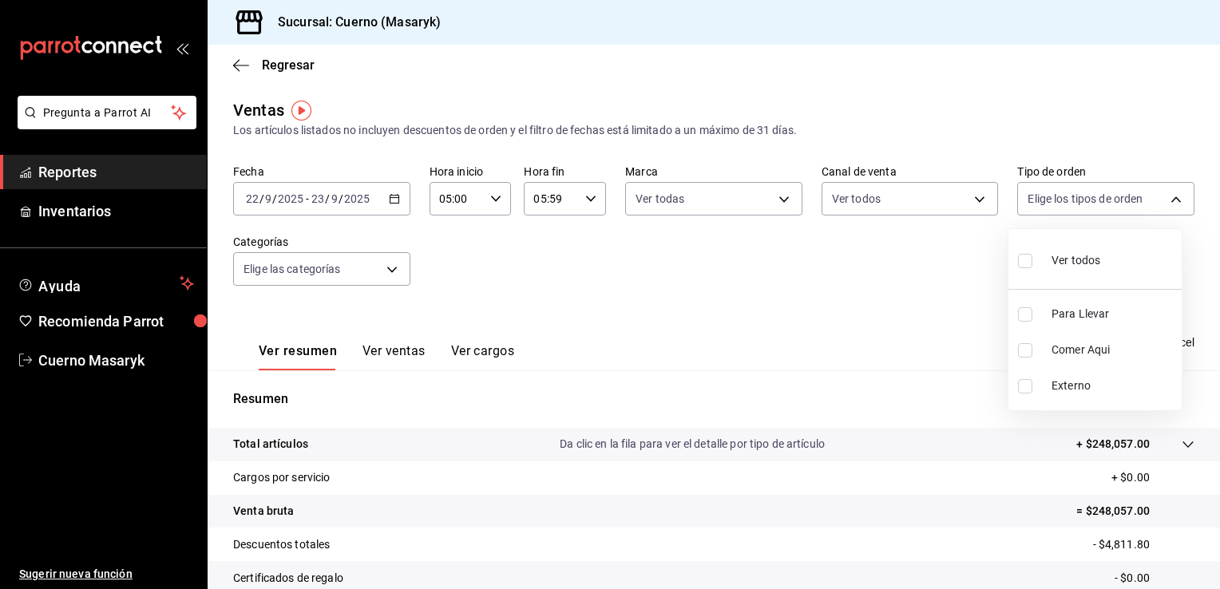
checkbox input "true"
click at [390, 266] on div at bounding box center [610, 294] width 1220 height 589
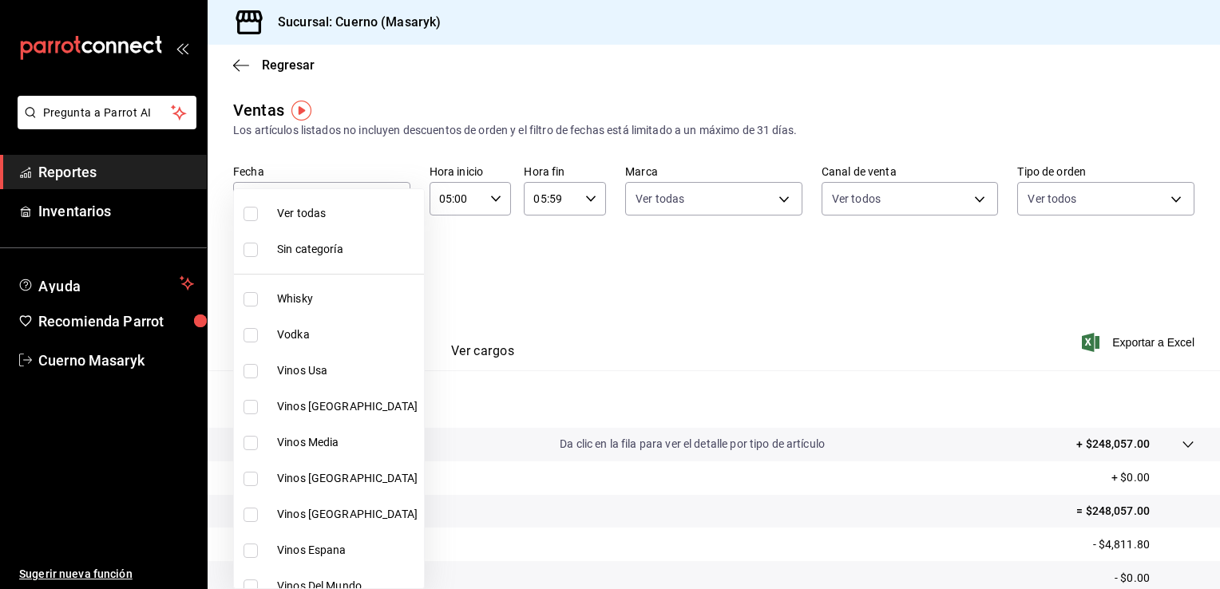
click at [380, 268] on body "Pregunta a Parrot AI Reportes Inventarios Ayuda Recomienda Parrot Cuerno Masary…" at bounding box center [610, 294] width 1220 height 589
click at [325, 212] on span "Ver todas" at bounding box center [347, 213] width 140 height 17
type input "c67b51a2-384c-483e-a5be-40afd3eac247,ec1a4520-4a99-4810-921e-4abf40ebc8c6,cd2d5…"
checkbox input "true"
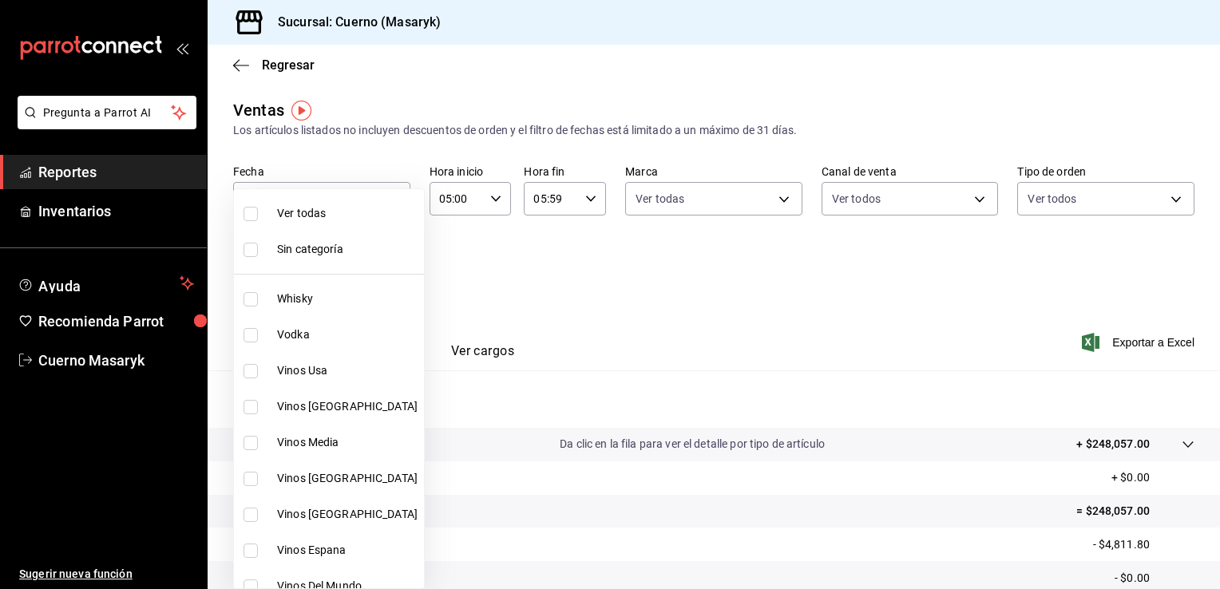
checkbox input "true"
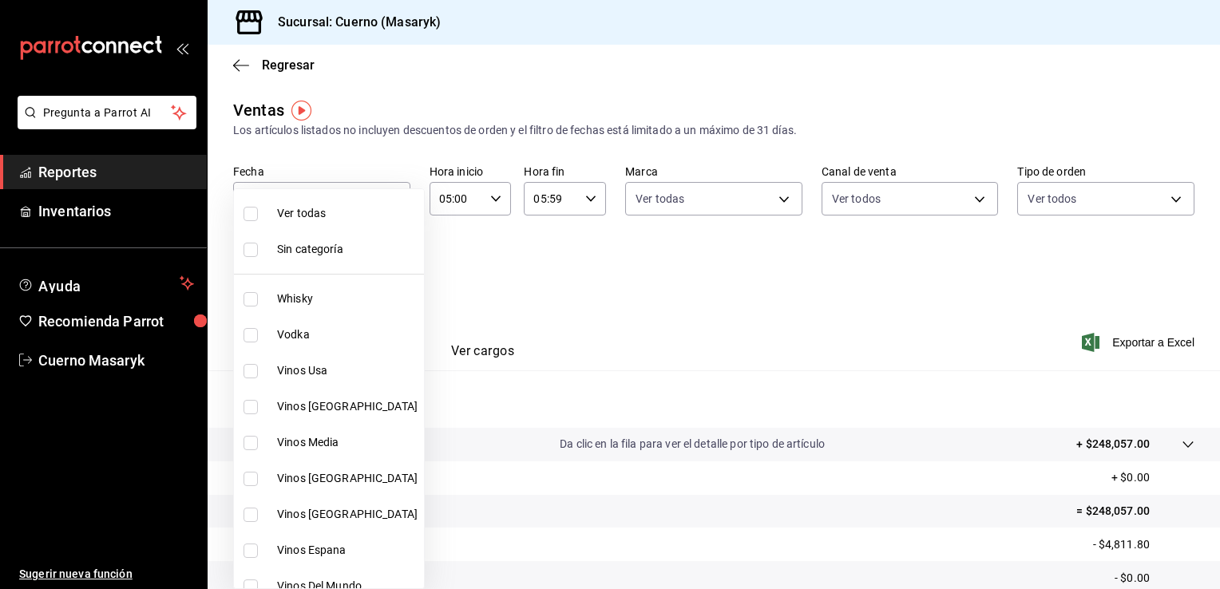
checkbox input "true"
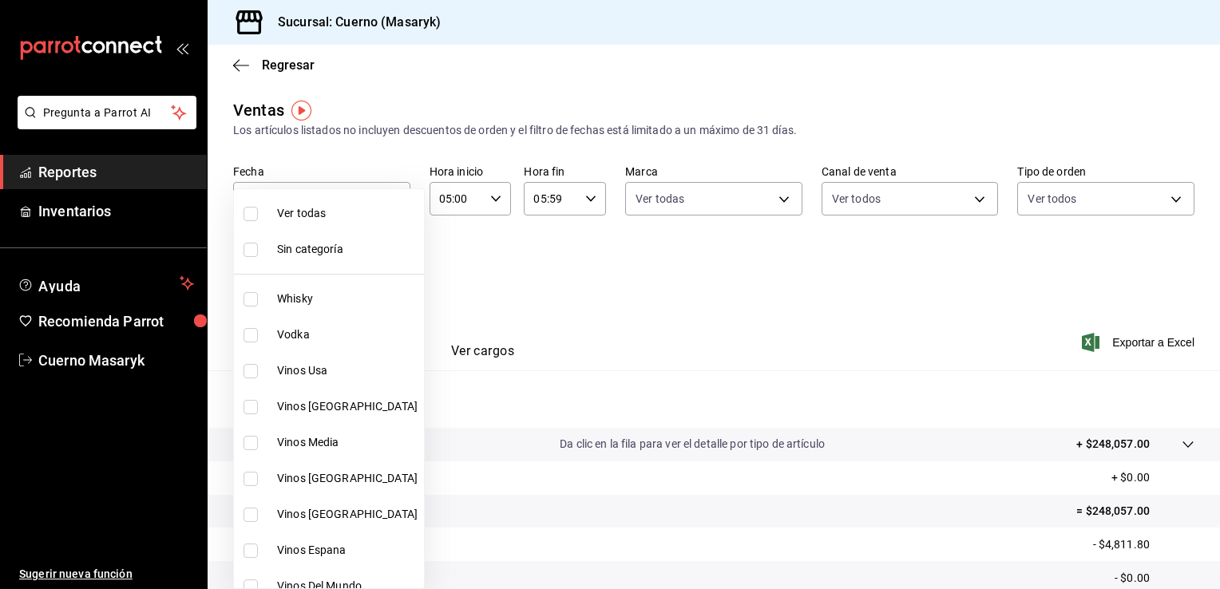
checkbox input "true"
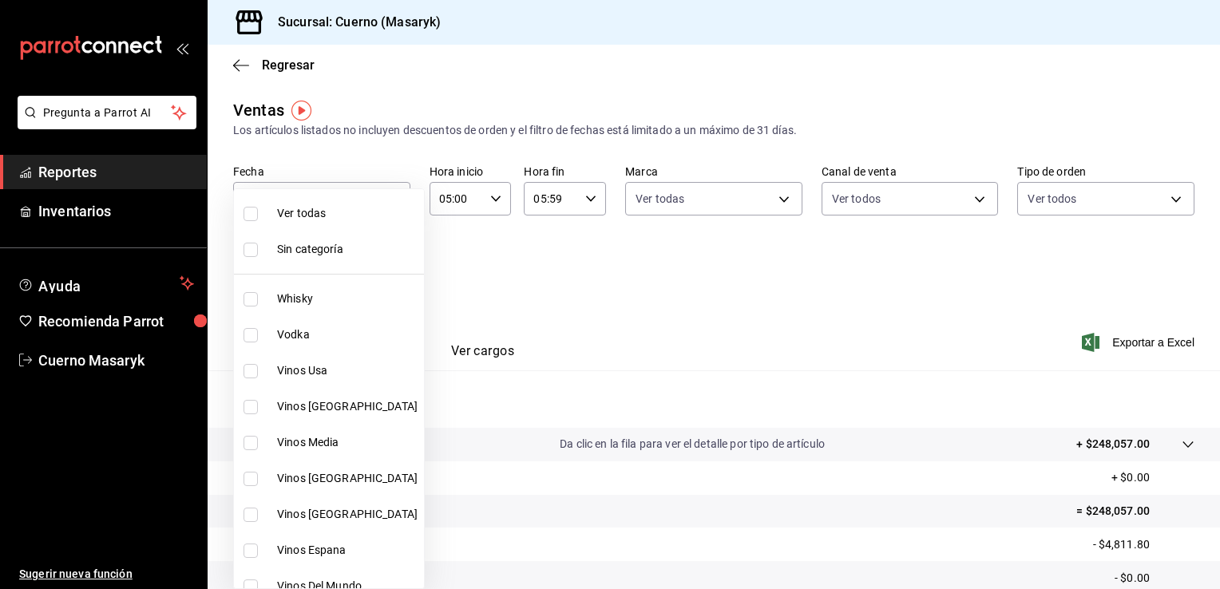
checkbox input "true"
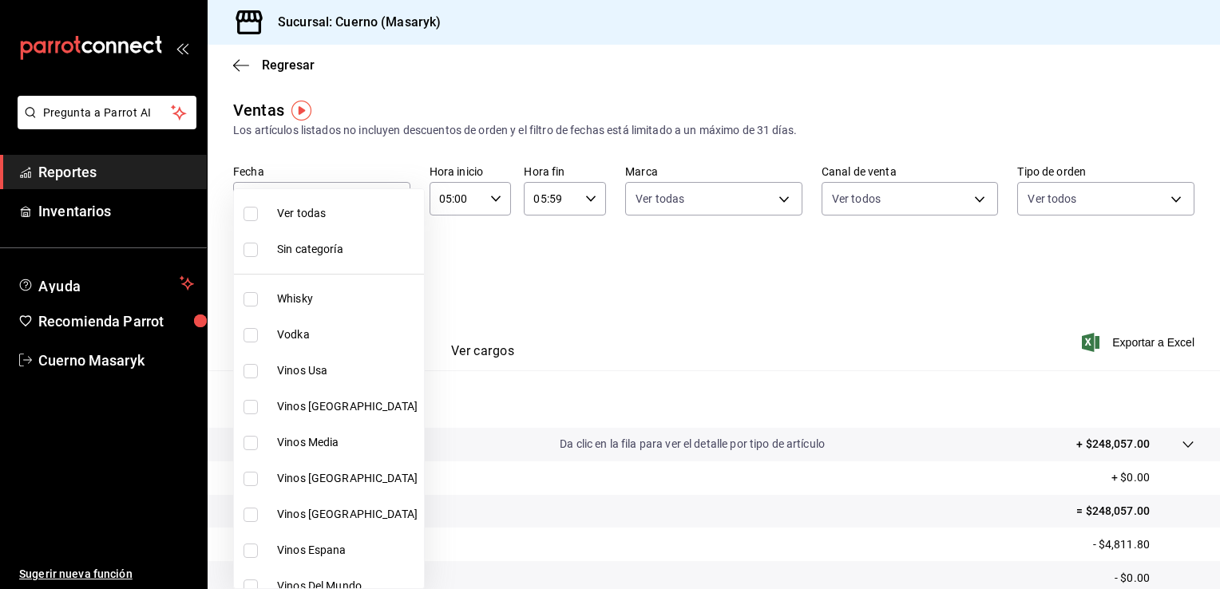
checkbox input "true"
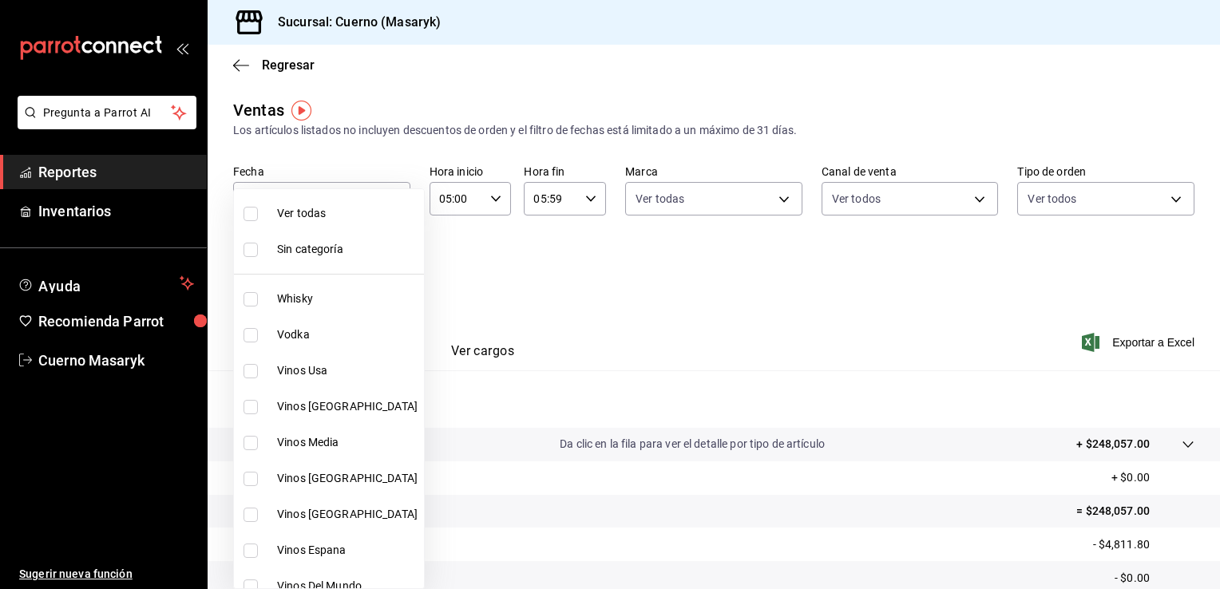
checkbox input "true"
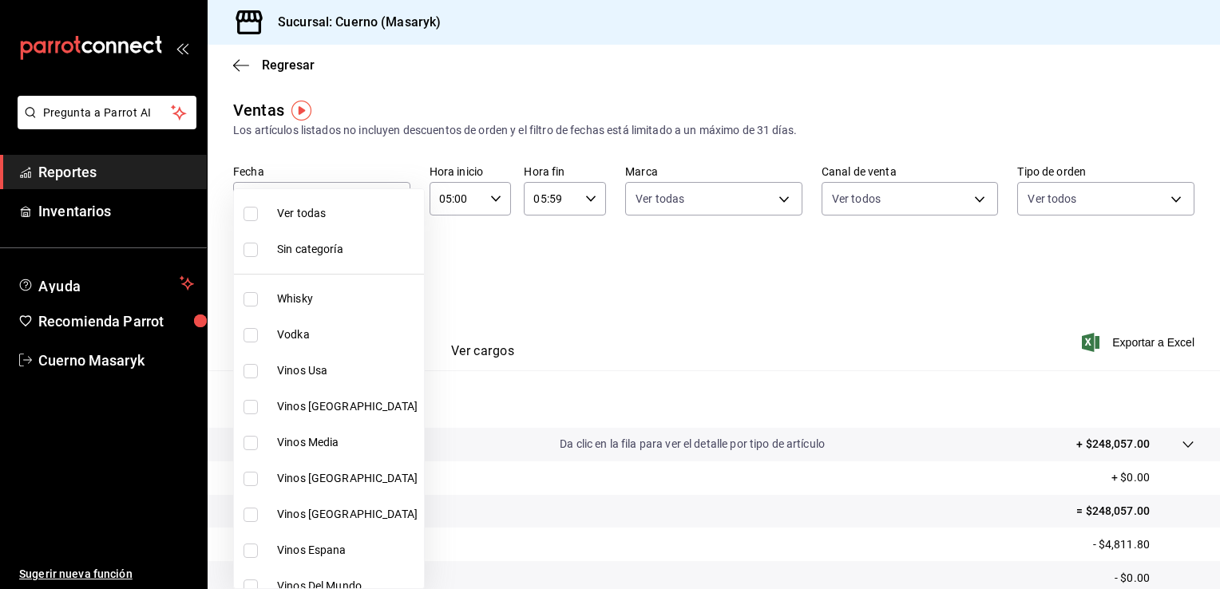
checkbox input "true"
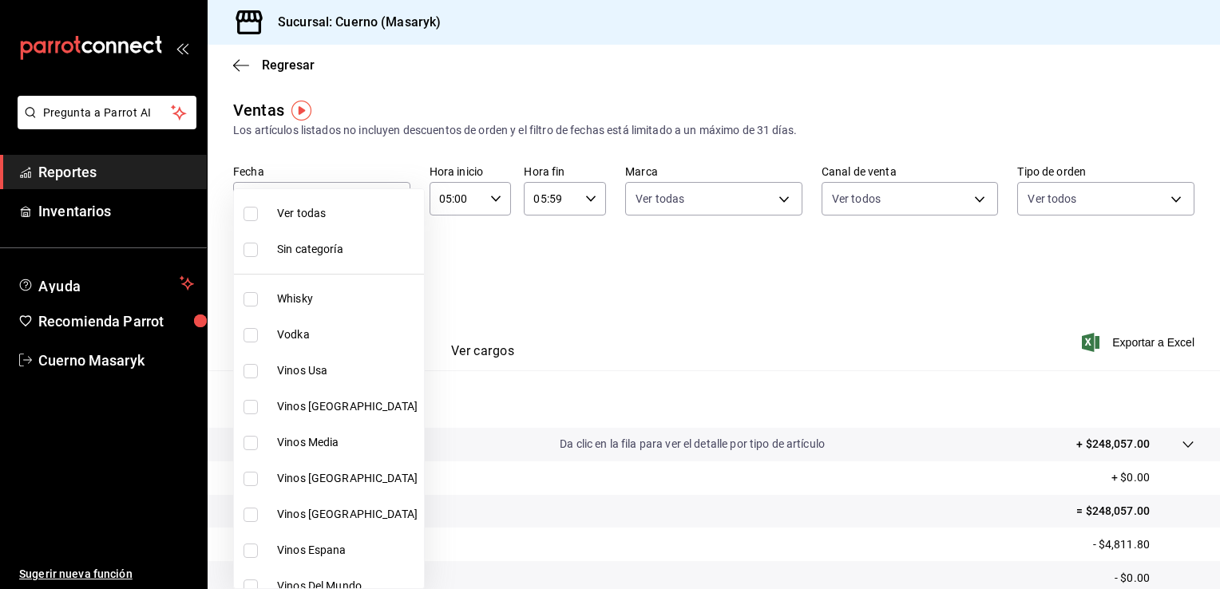
checkbox input "true"
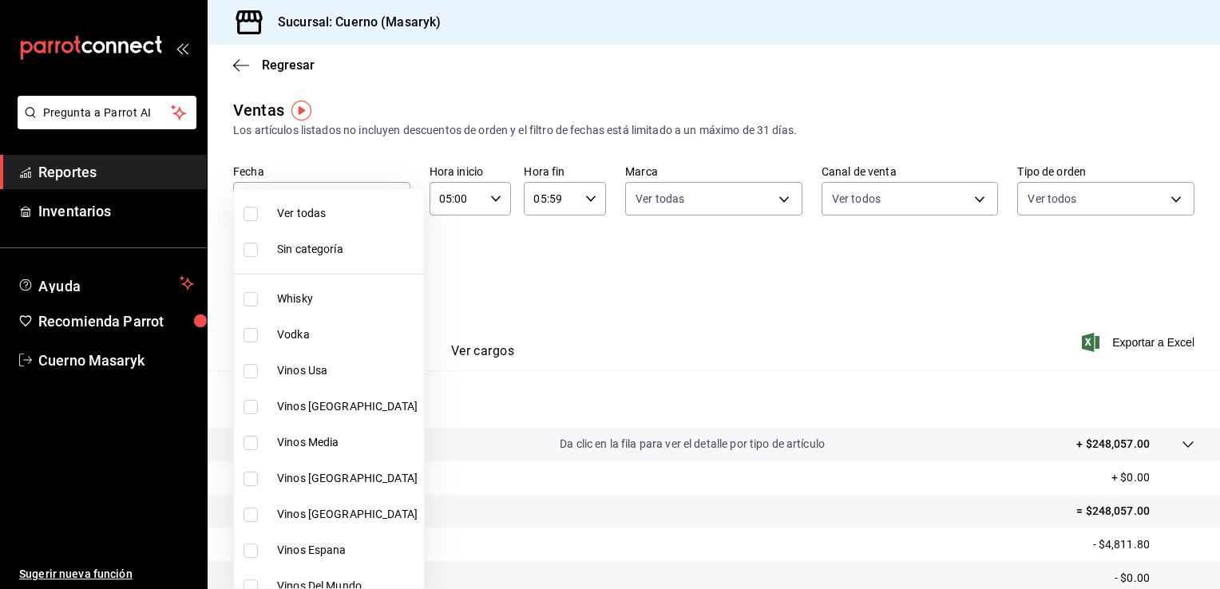
checkbox input "true"
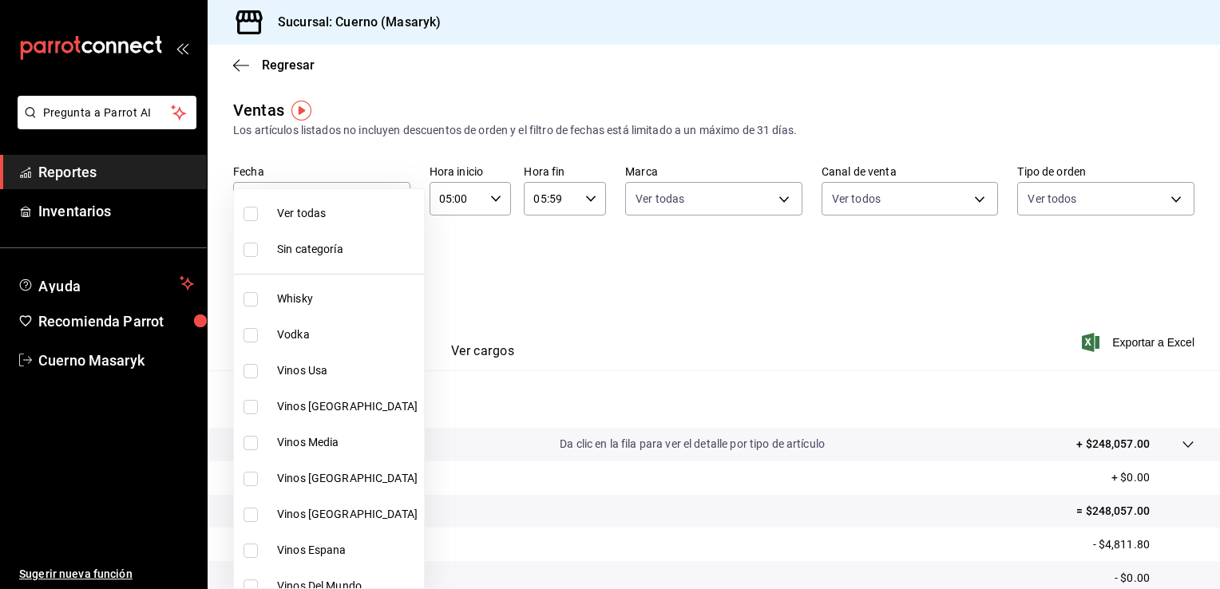
checkbox input "true"
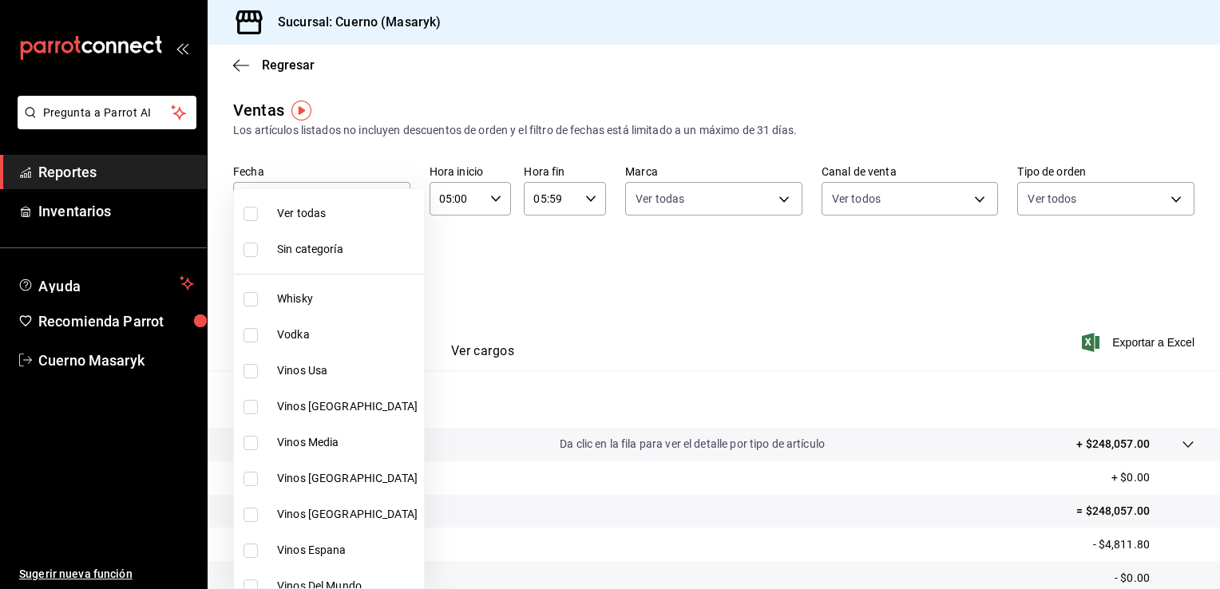
checkbox input "true"
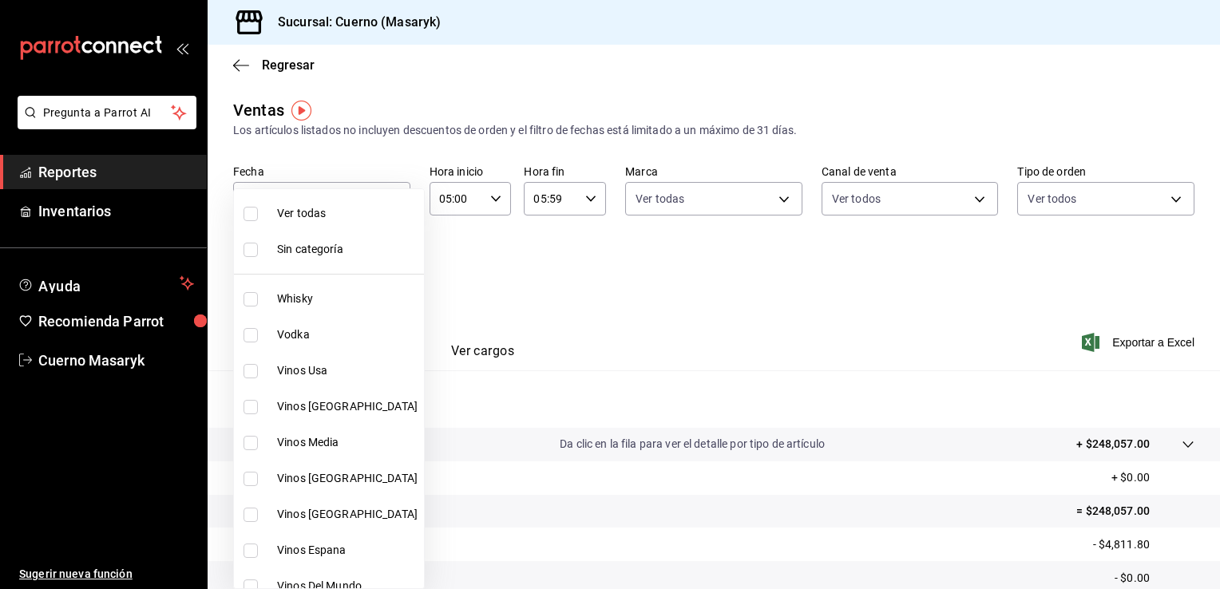
checkbox input "true"
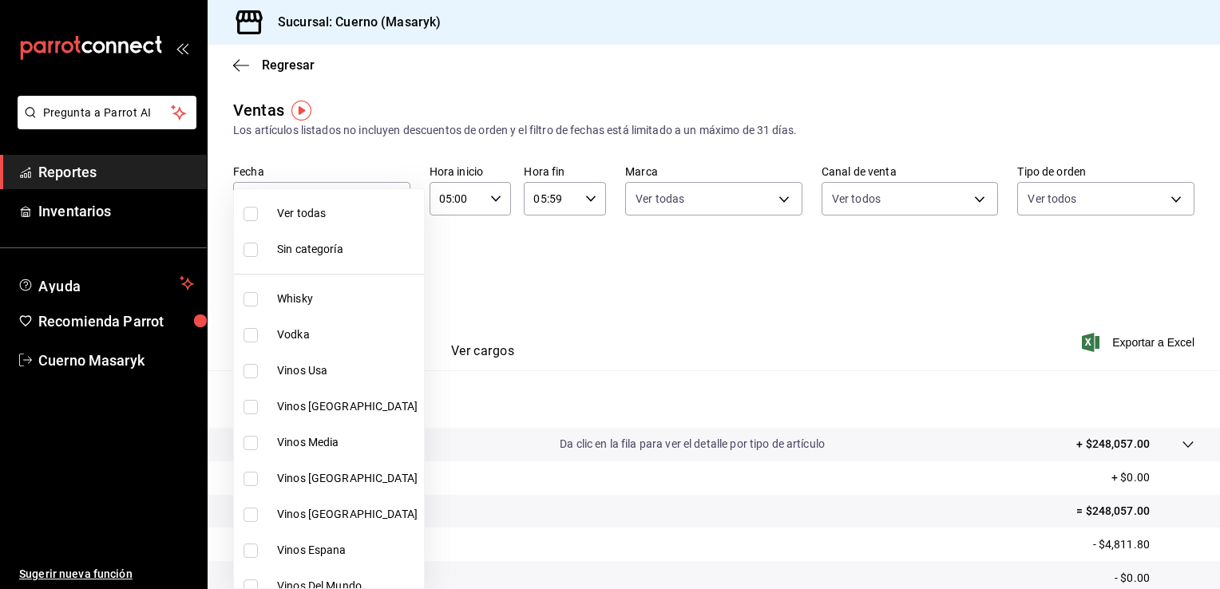
checkbox input "true"
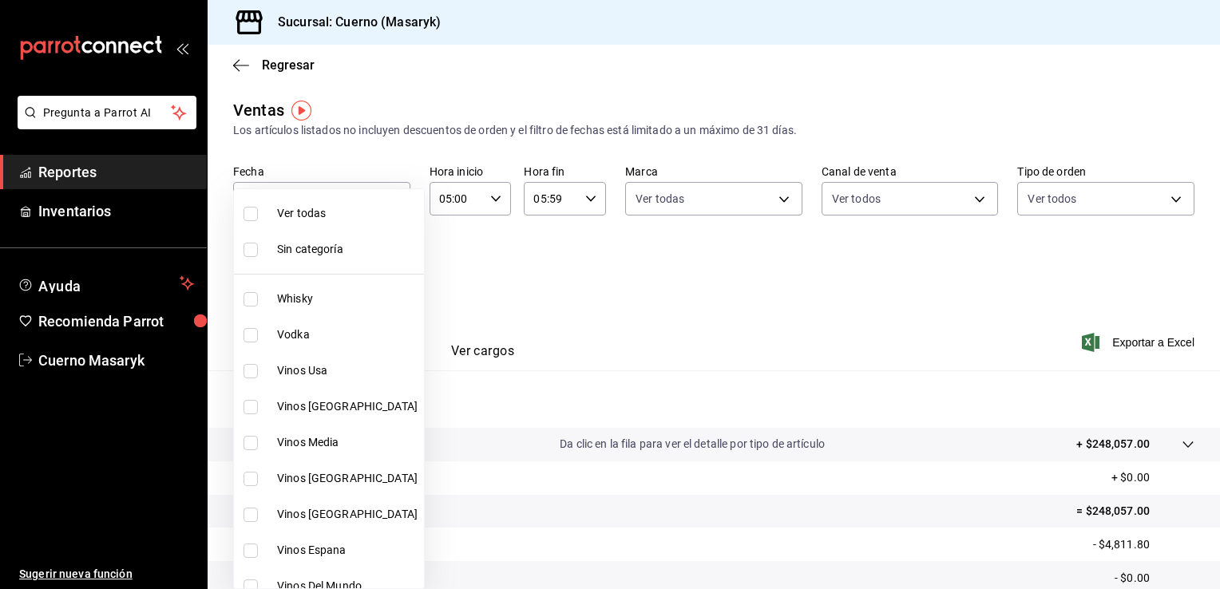
checkbox input "true"
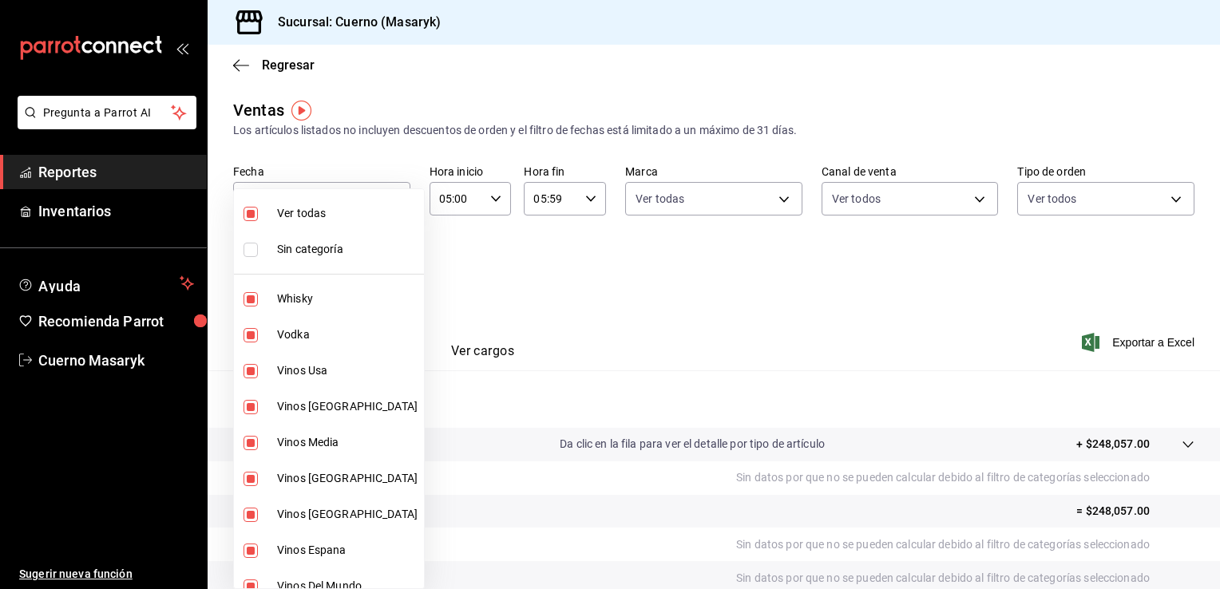
click at [1108, 275] on div at bounding box center [610, 294] width 1220 height 589
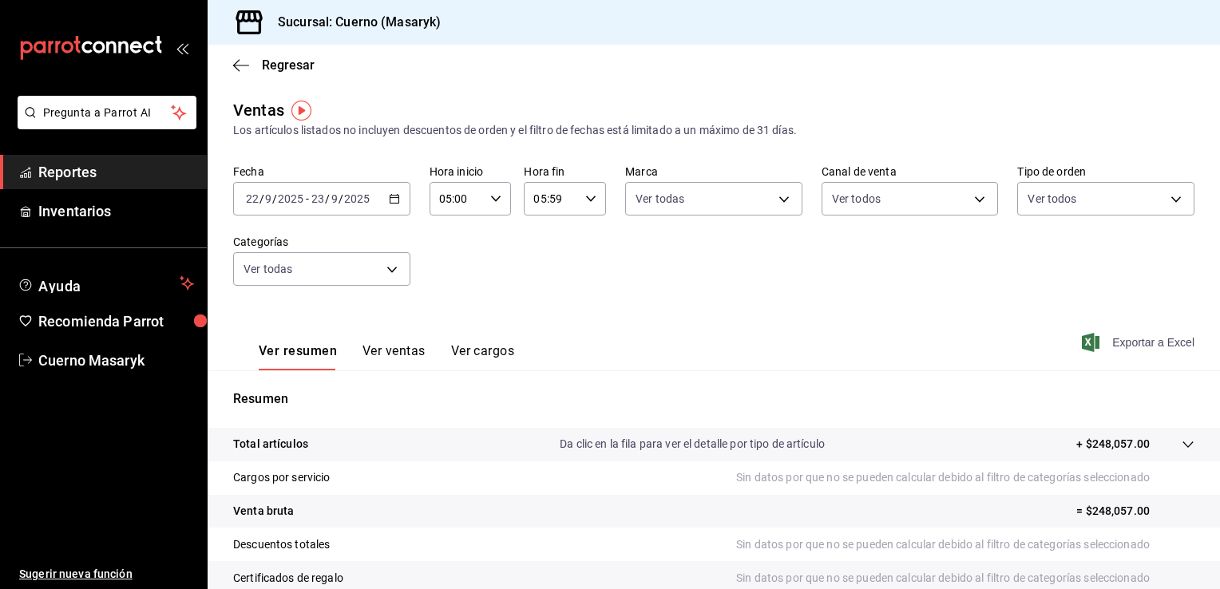
click at [1136, 335] on span "Exportar a Excel" at bounding box center [1139, 342] width 109 height 19
